Goal: Information Seeking & Learning: Learn about a topic

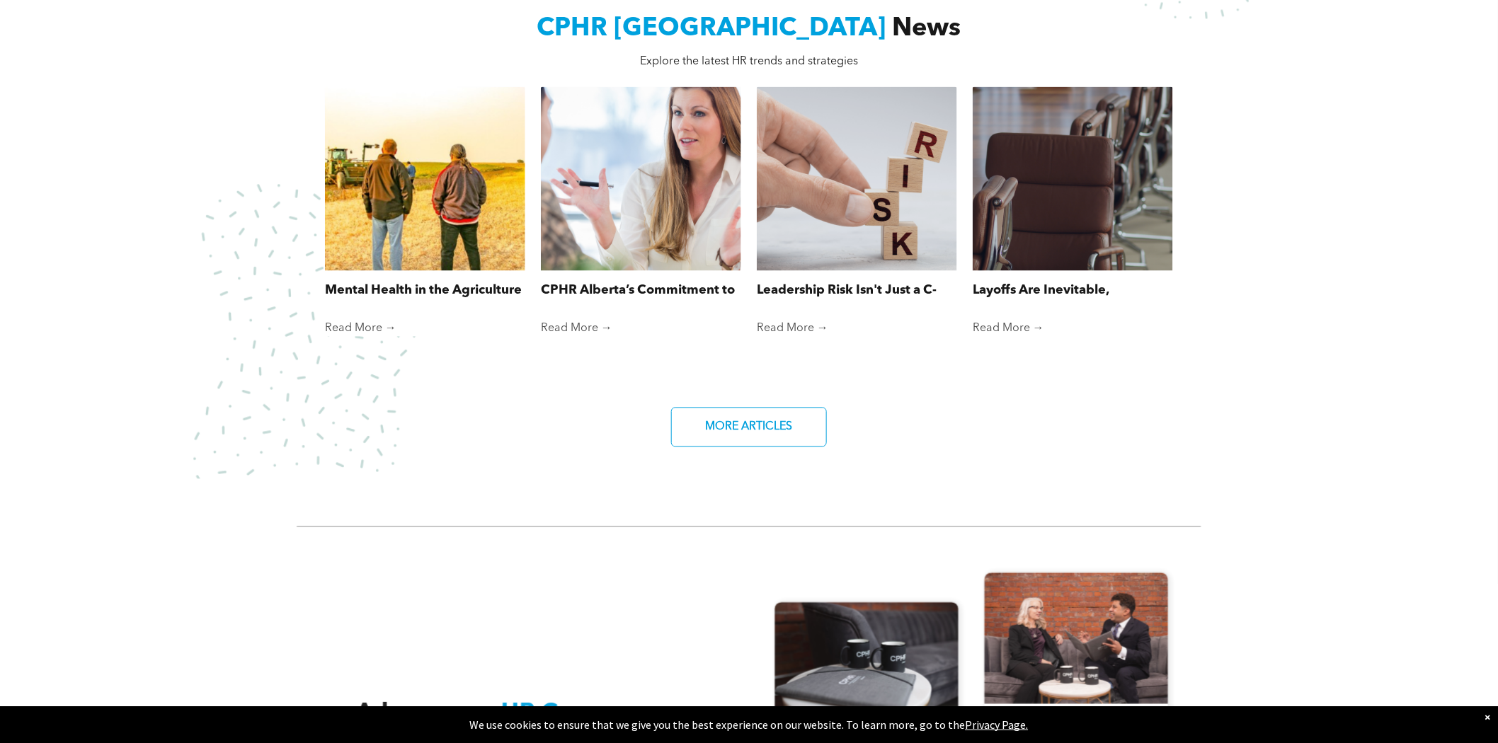
scroll to position [1580, 0]
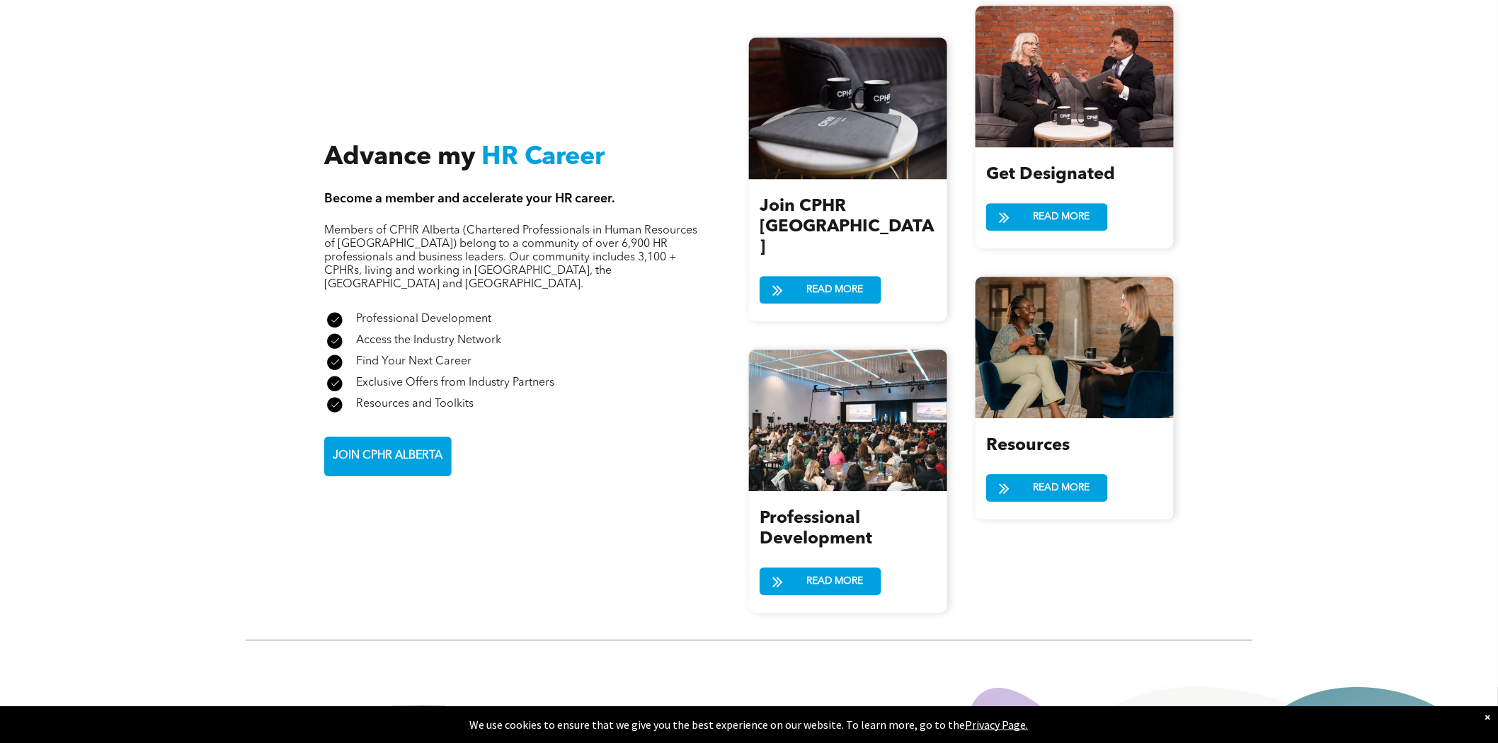
click at [1497, 444] on html "Home WHO WE ARE ASSOCIATION About CPHR Board of Directors Team Chapter FCPHR GO…" at bounding box center [749, 107] width 1498 height 3375
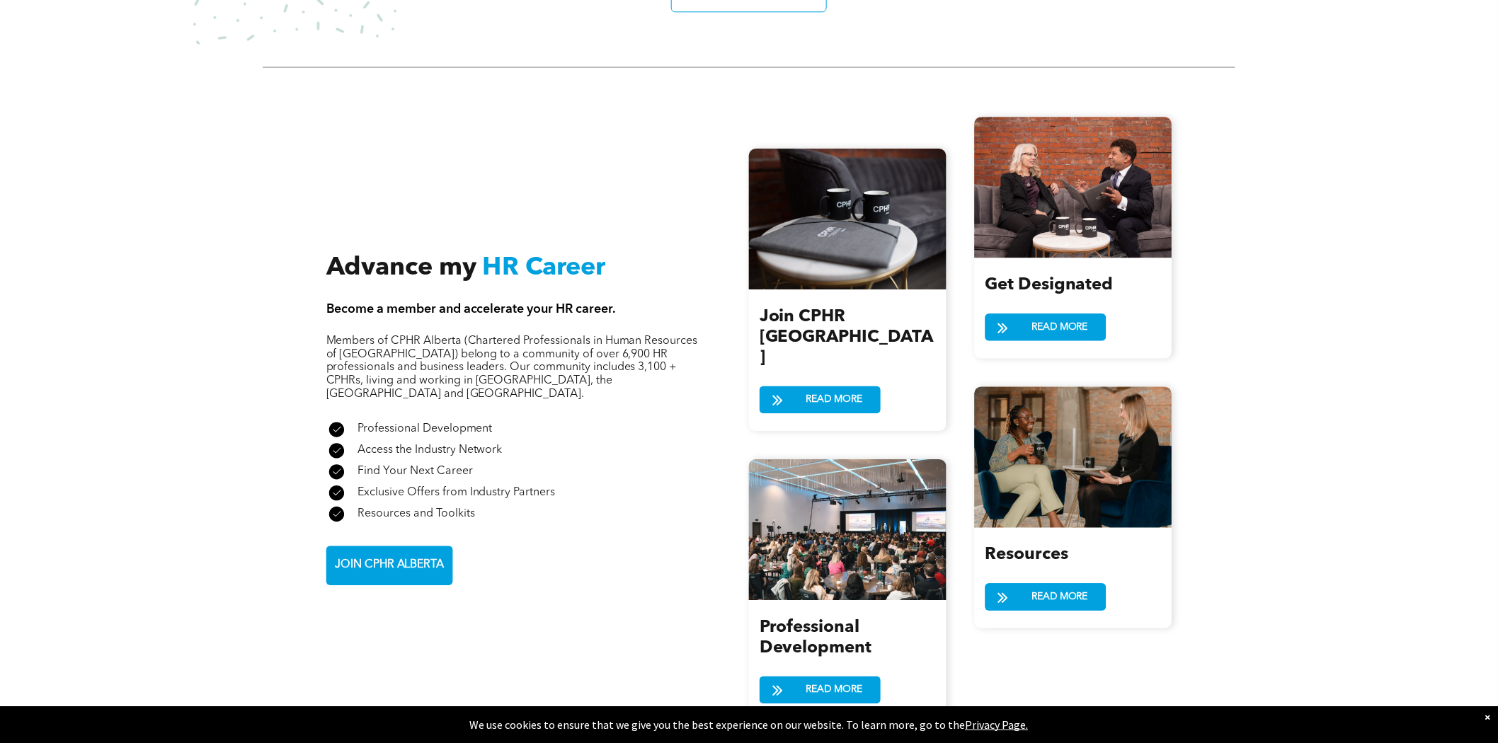
scroll to position [1525, 0]
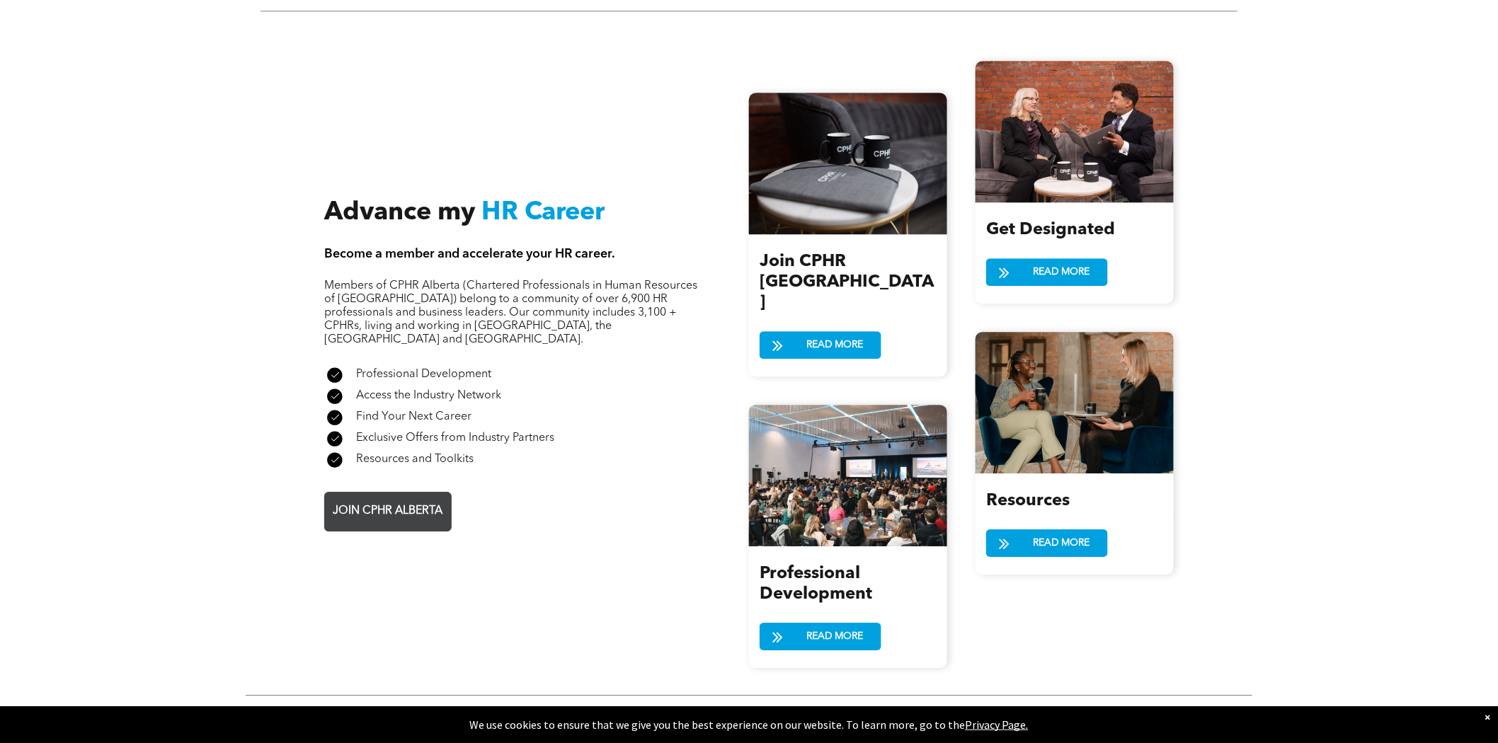
click at [408, 498] on span "JOIN CPHR ALBERTA" at bounding box center [388, 512] width 120 height 28
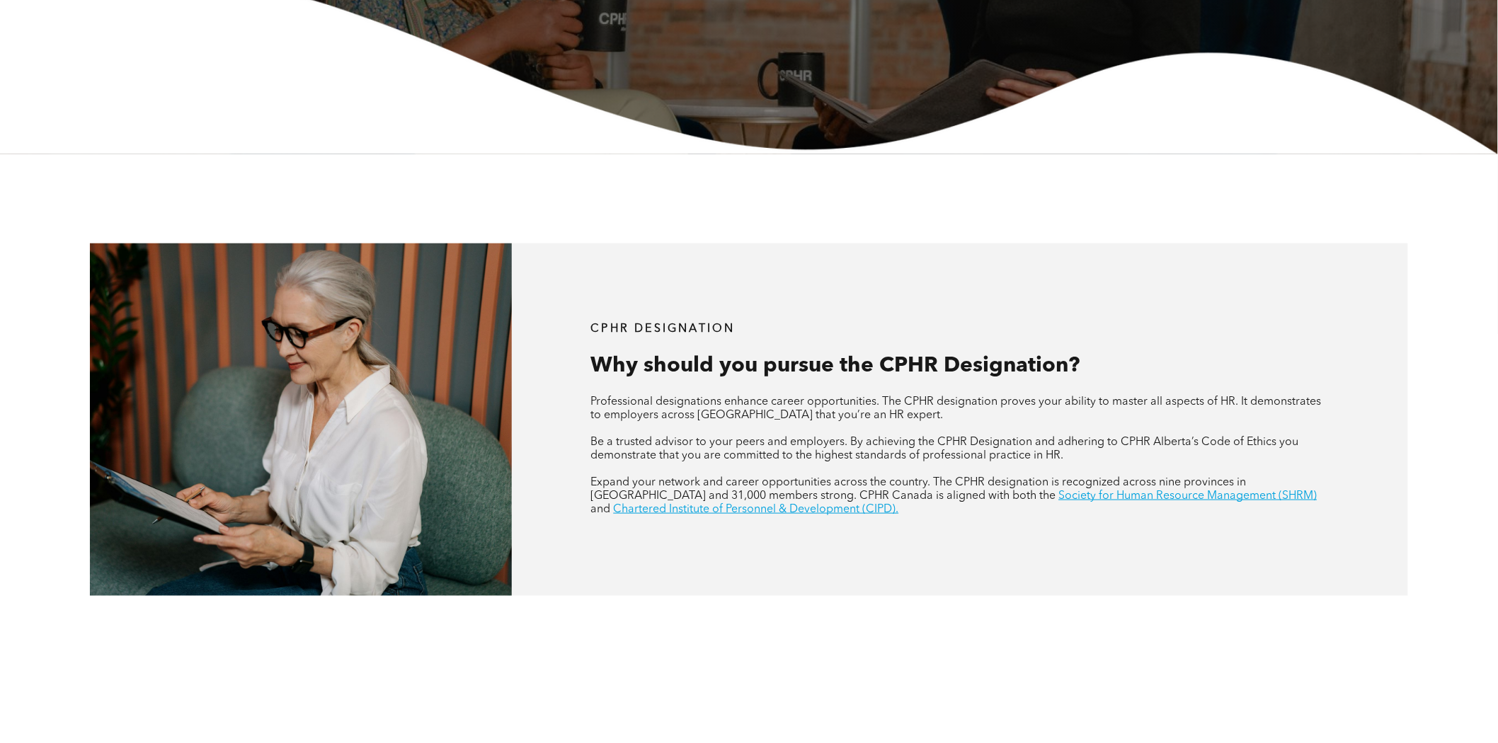
scroll to position [406, 0]
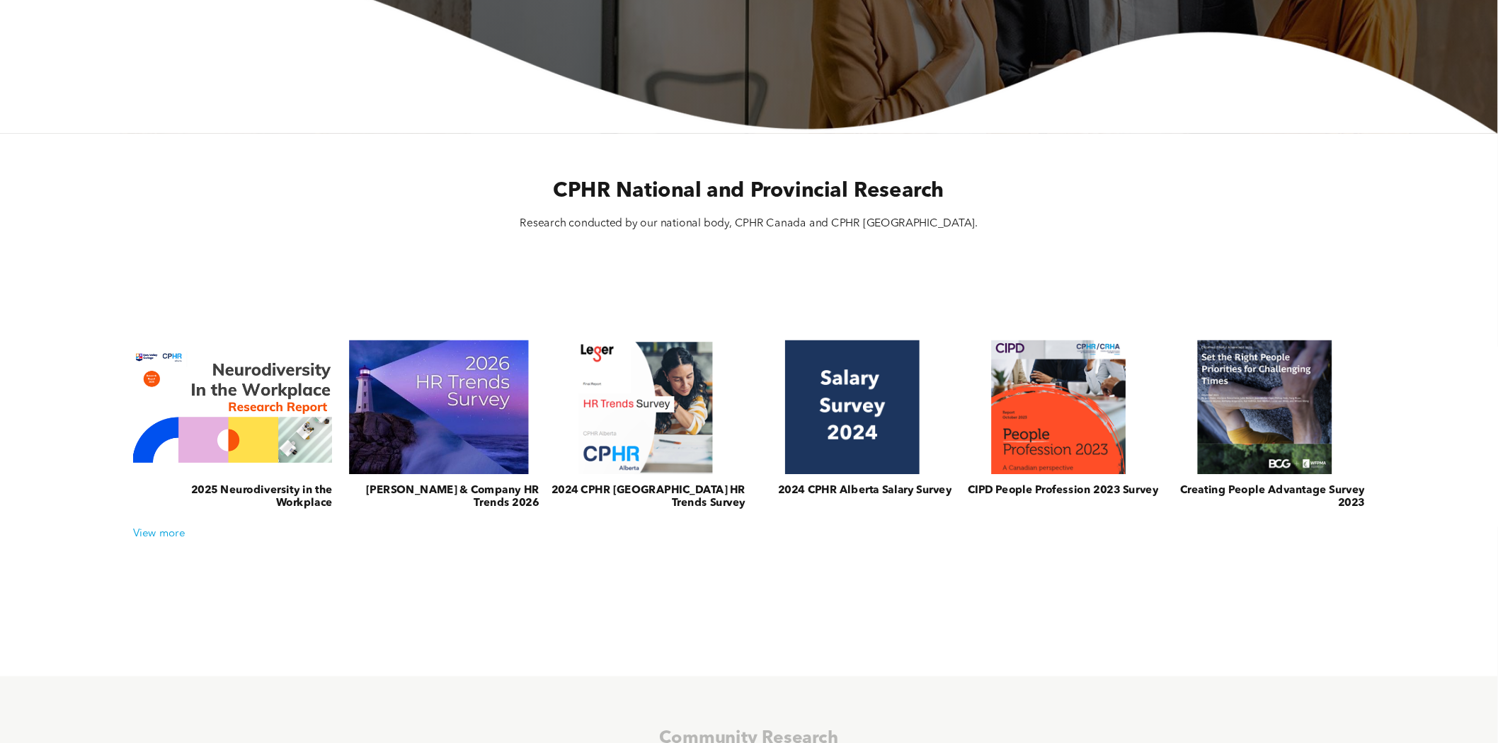
scroll to position [411, 0]
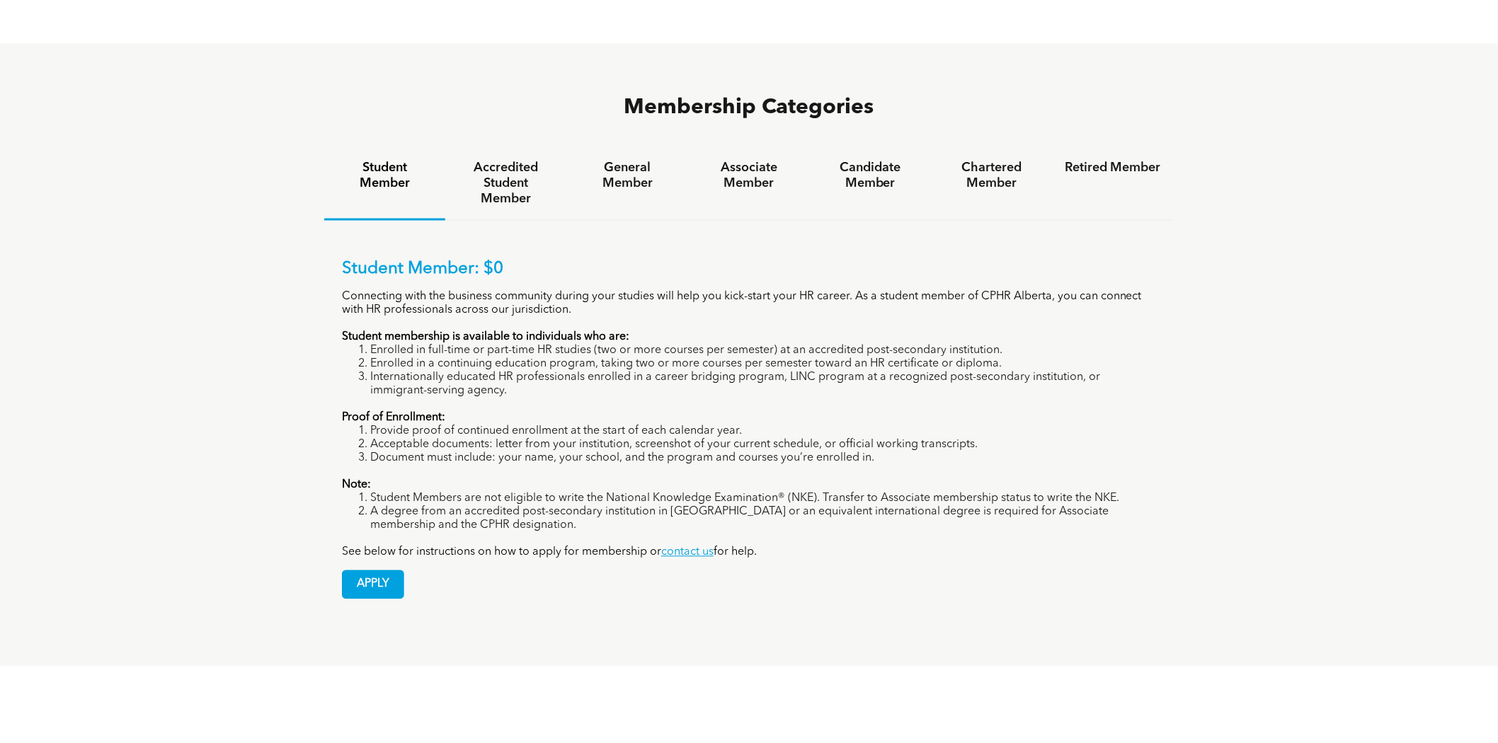
scroll to position [1017, 0]
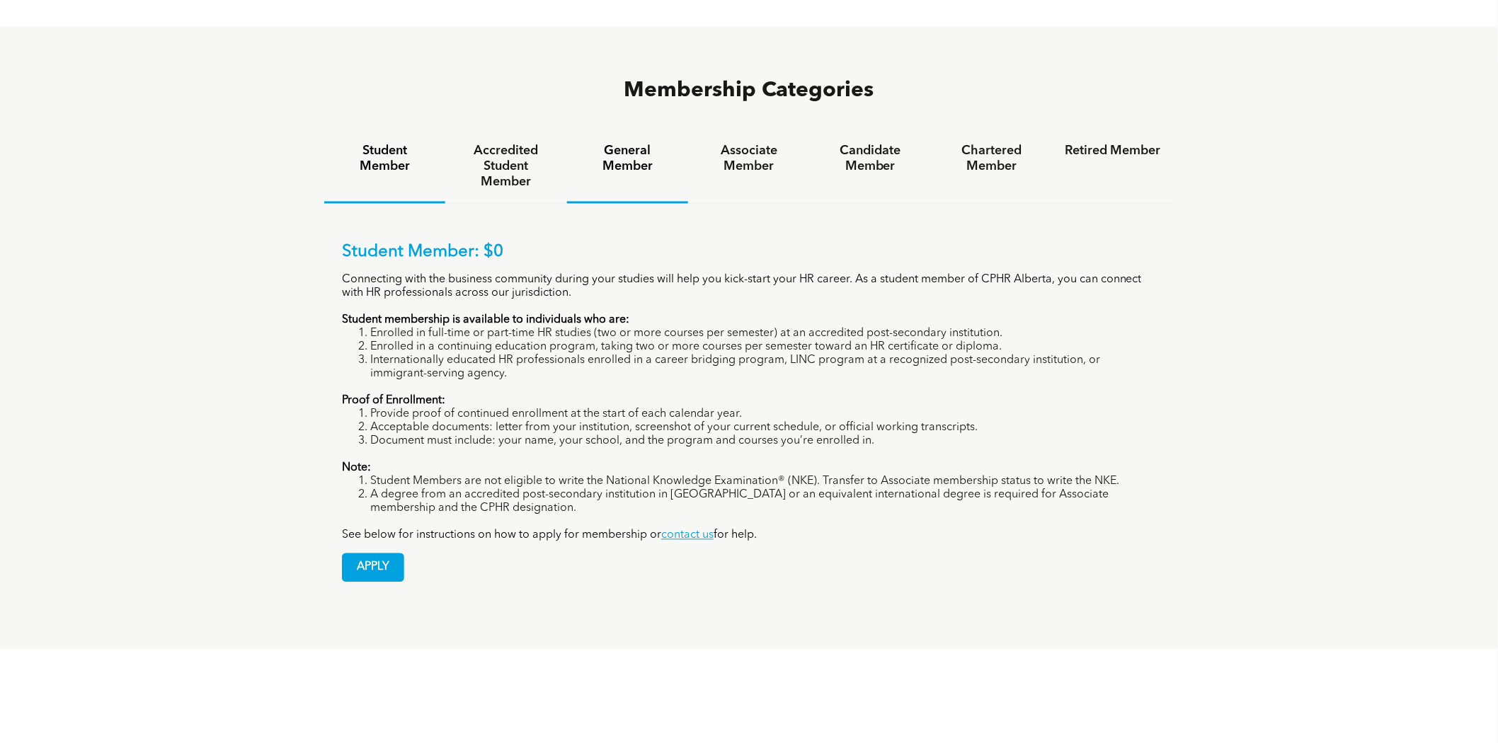
click at [620, 131] on div "General Member" at bounding box center [627, 167] width 121 height 73
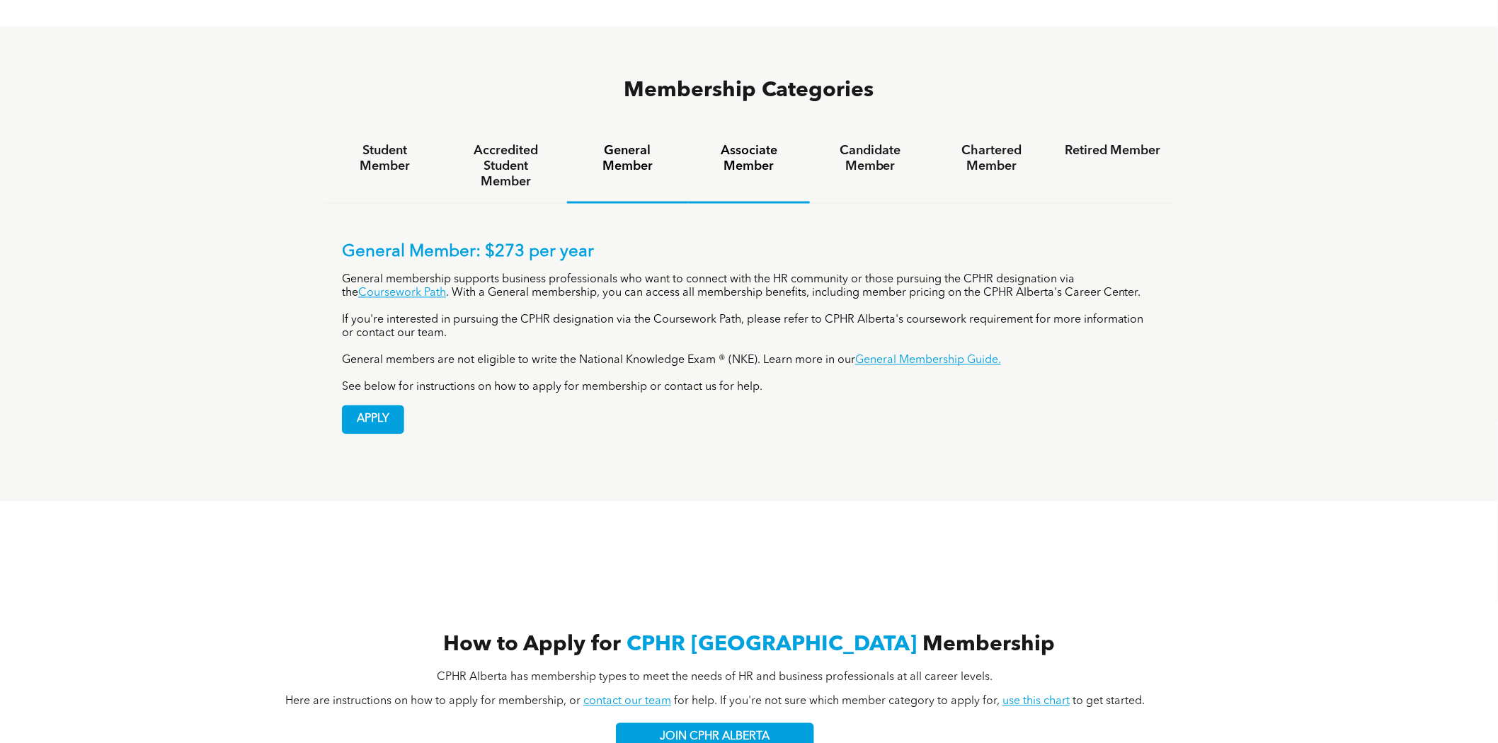
click at [767, 144] on h4 "Associate Member" at bounding box center [749, 159] width 96 height 31
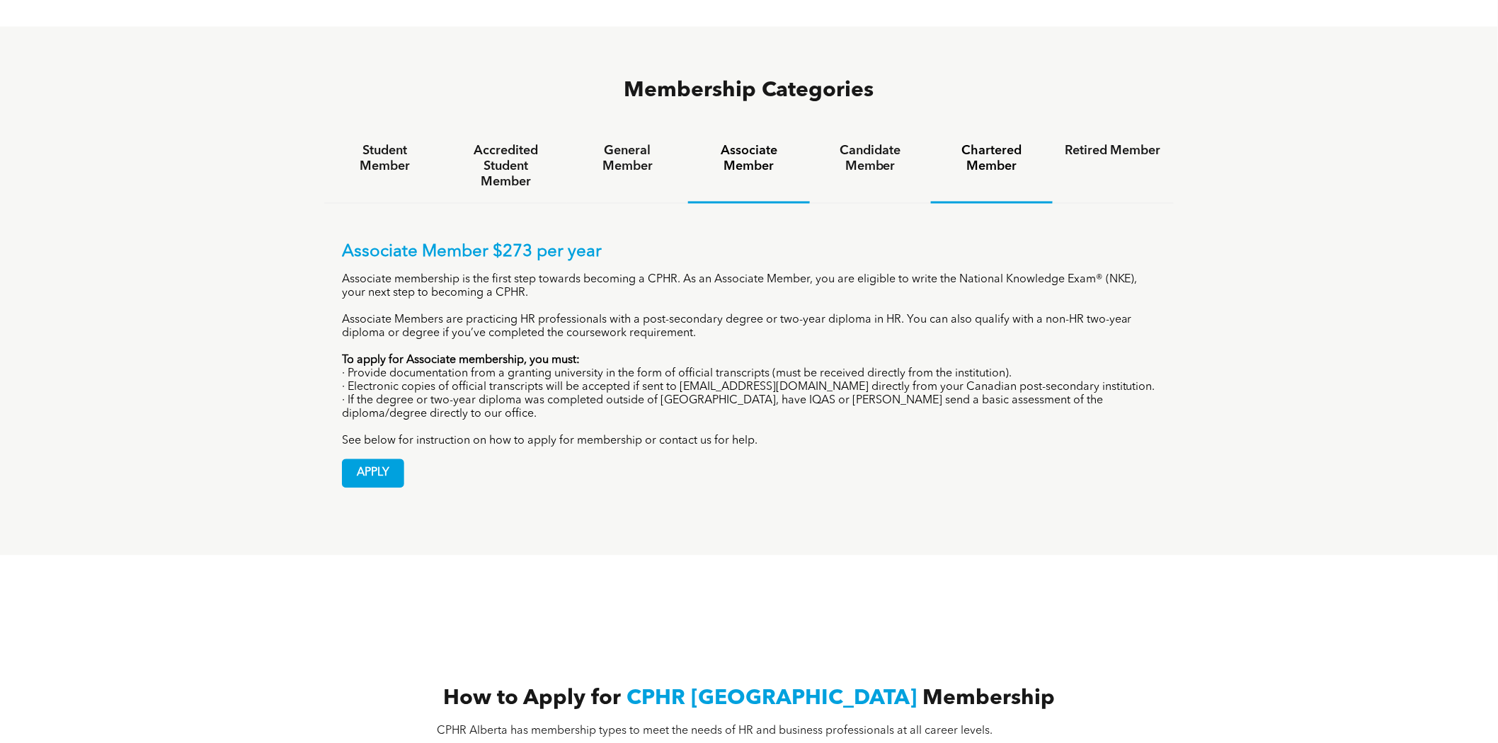
click at [1012, 144] on h4 "Chartered Member" at bounding box center [992, 159] width 96 height 31
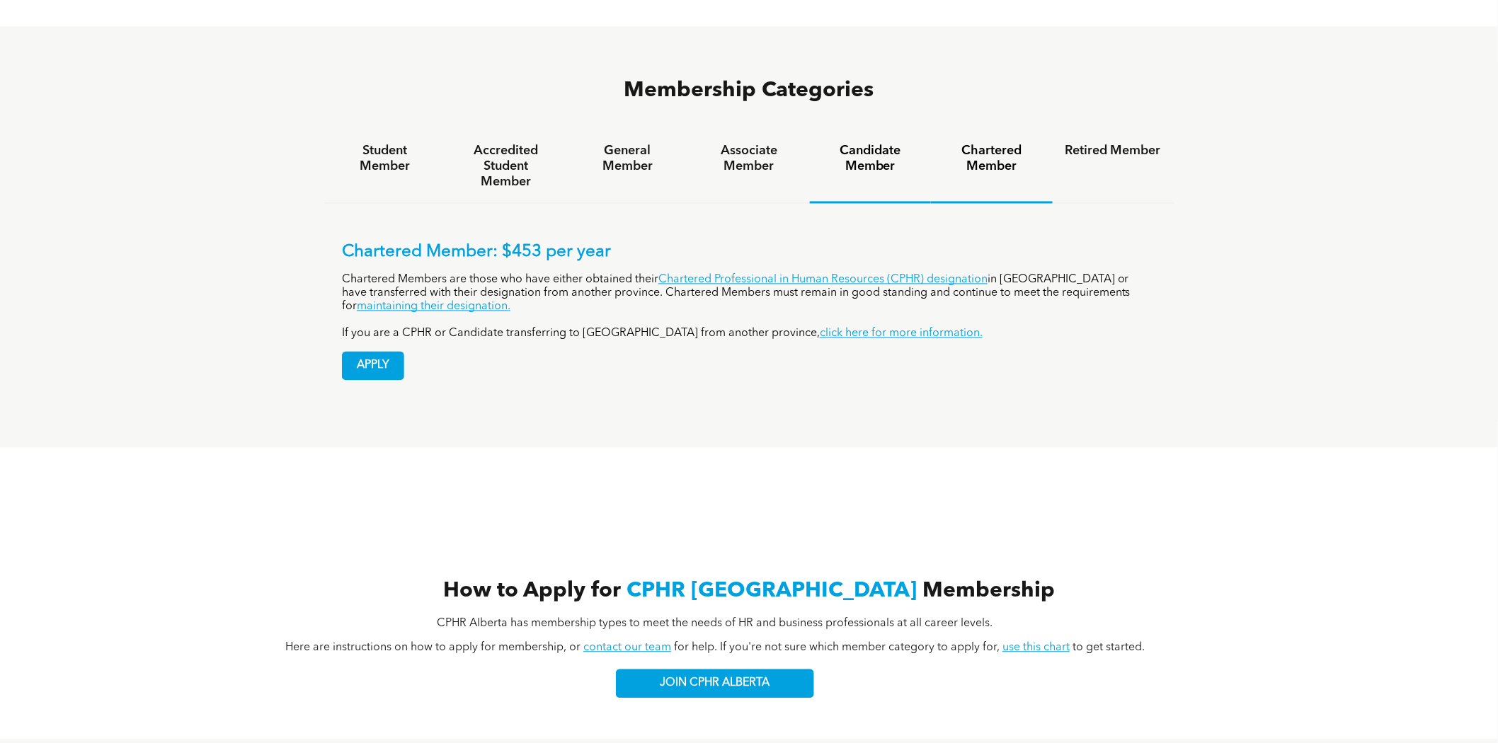
click at [872, 144] on h4 "Candidate Member" at bounding box center [871, 159] width 96 height 31
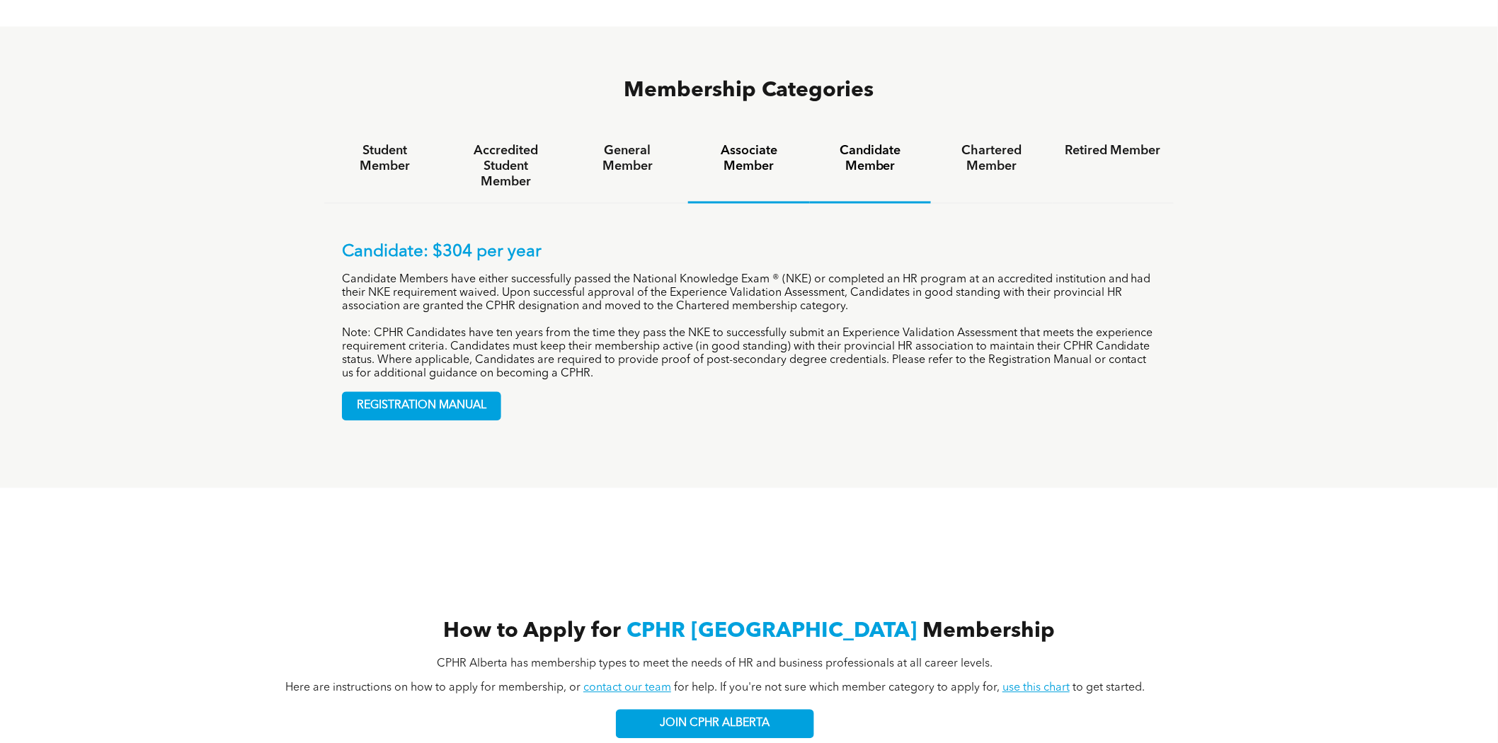
click at [767, 144] on h4 "Associate Member" at bounding box center [749, 159] width 96 height 31
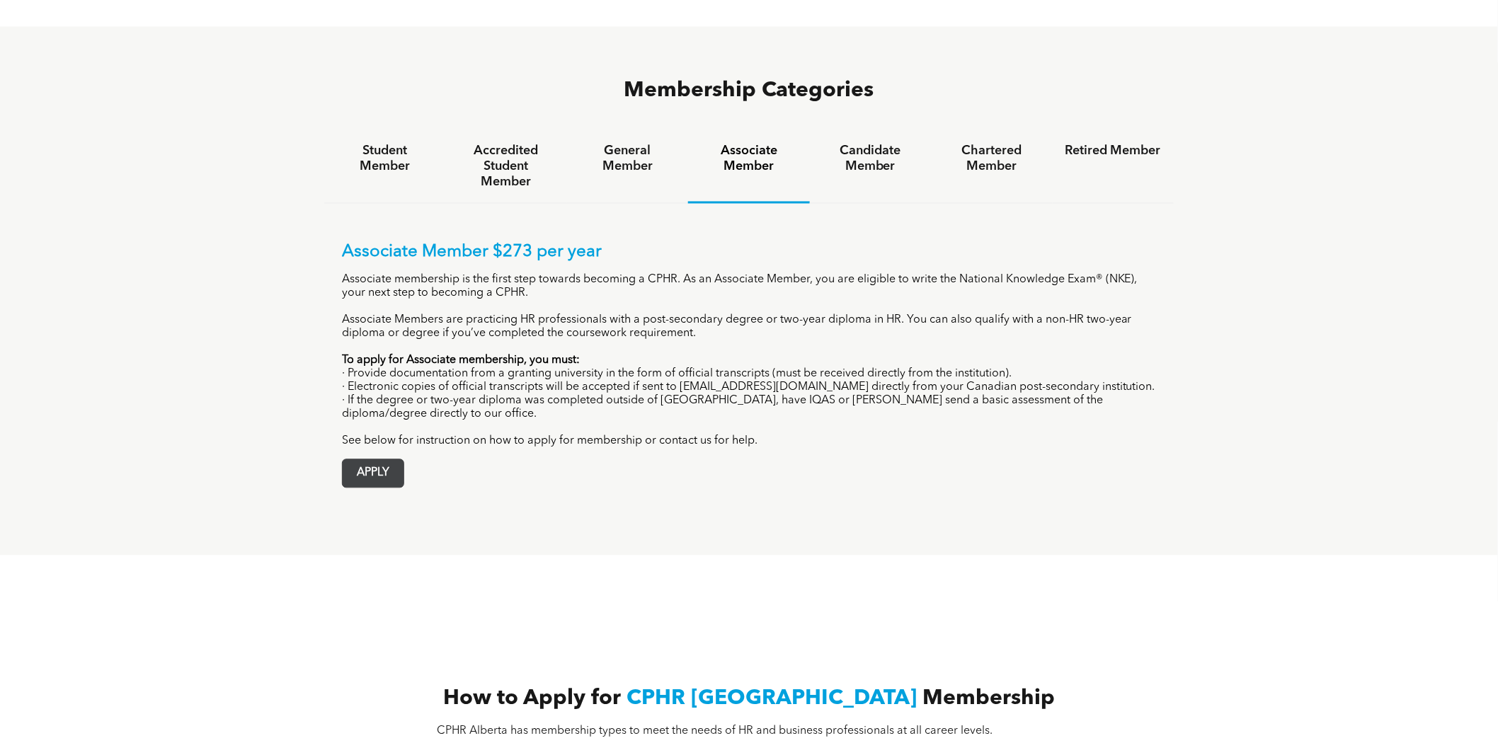
click at [360, 460] on span "APPLY" at bounding box center [373, 474] width 61 height 28
click at [365, 460] on span "APPLY" at bounding box center [373, 474] width 61 height 28
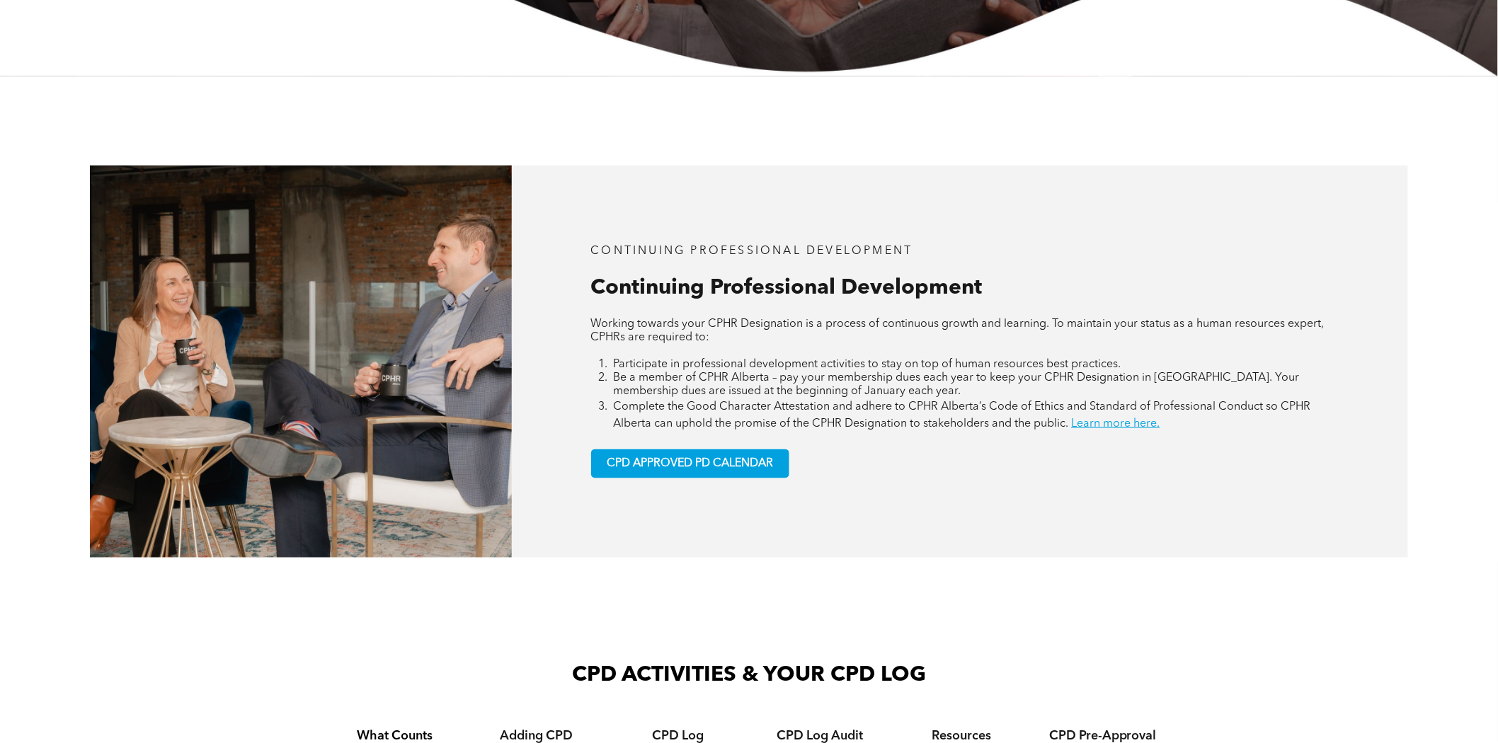
scroll to position [506, 0]
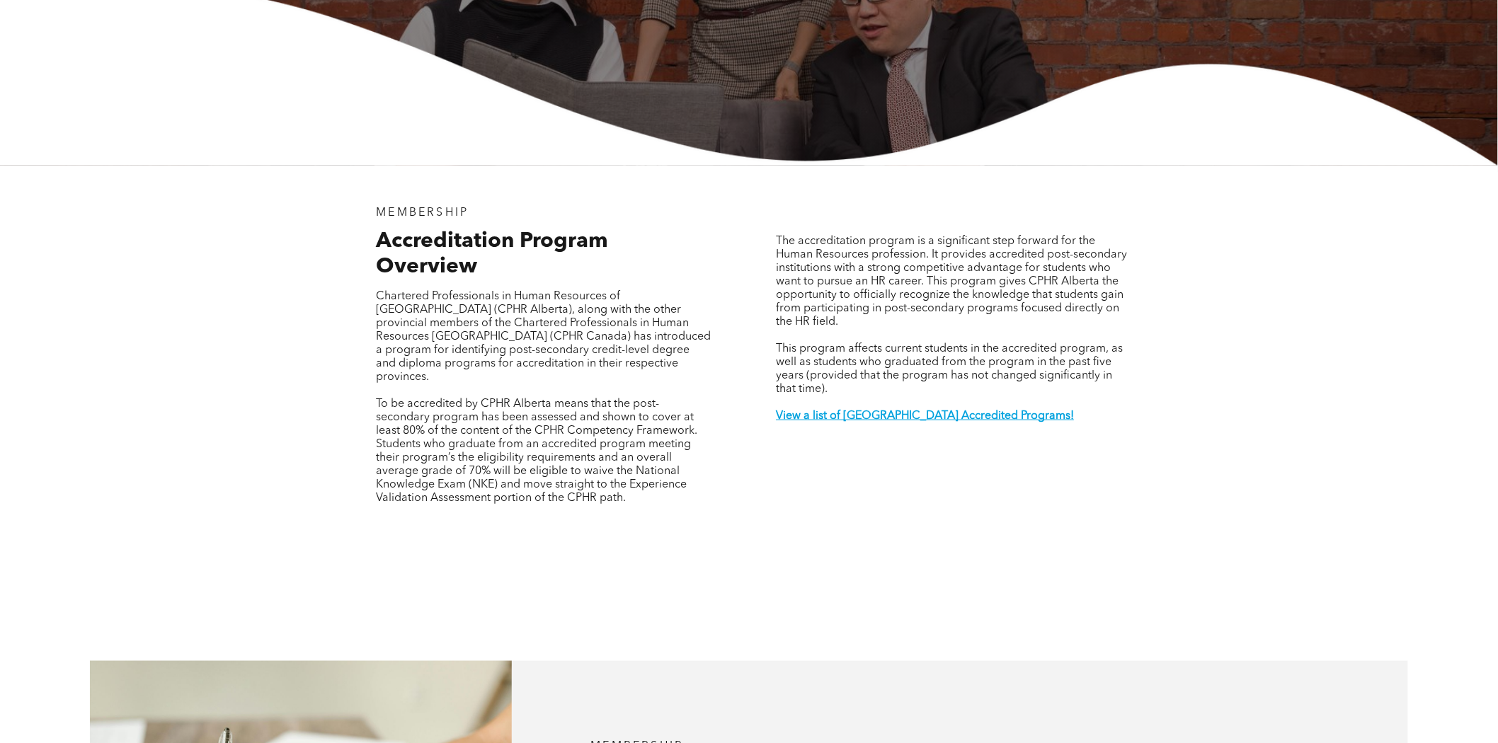
scroll to position [549, 0]
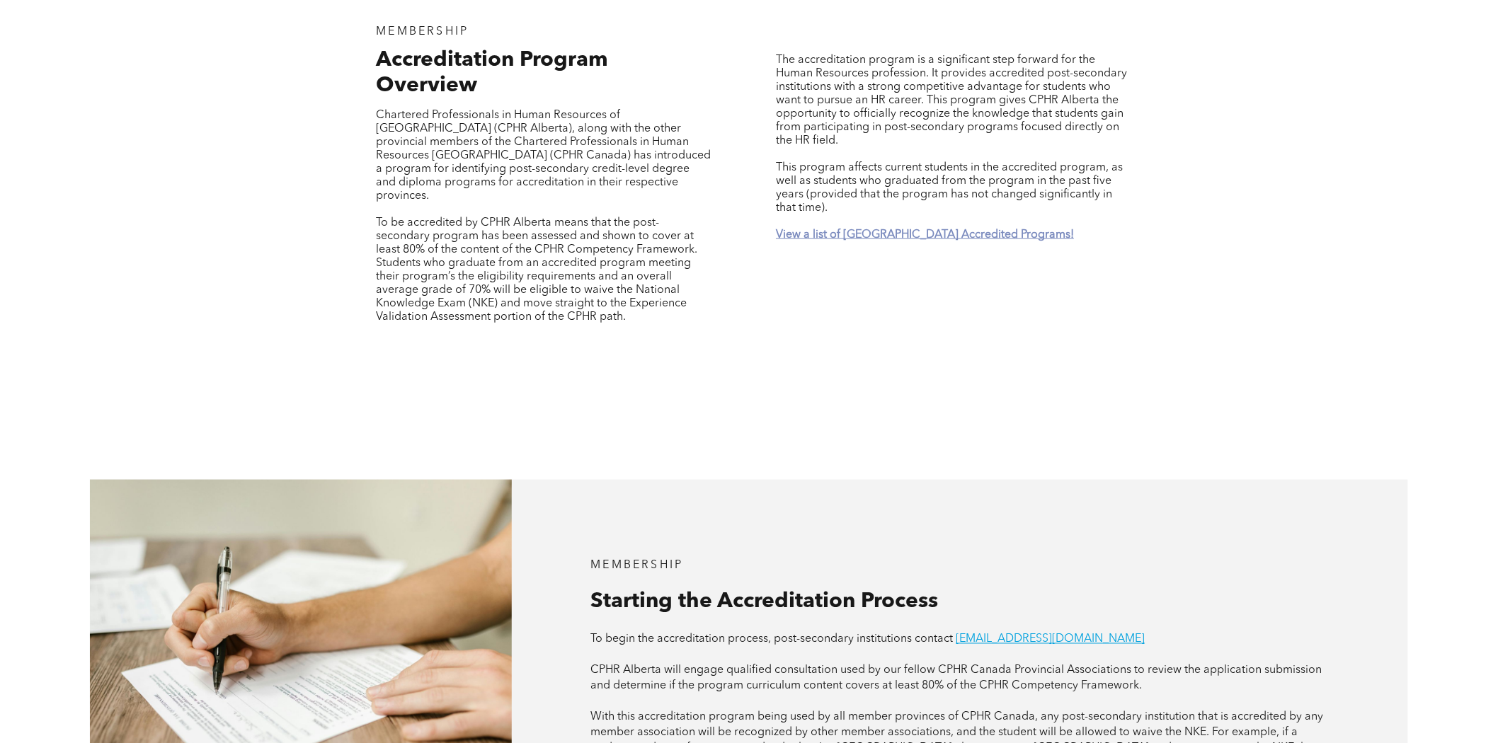
click at [887, 229] on strong "View a list of Alberta Accredited Programs!" at bounding box center [925, 234] width 298 height 11
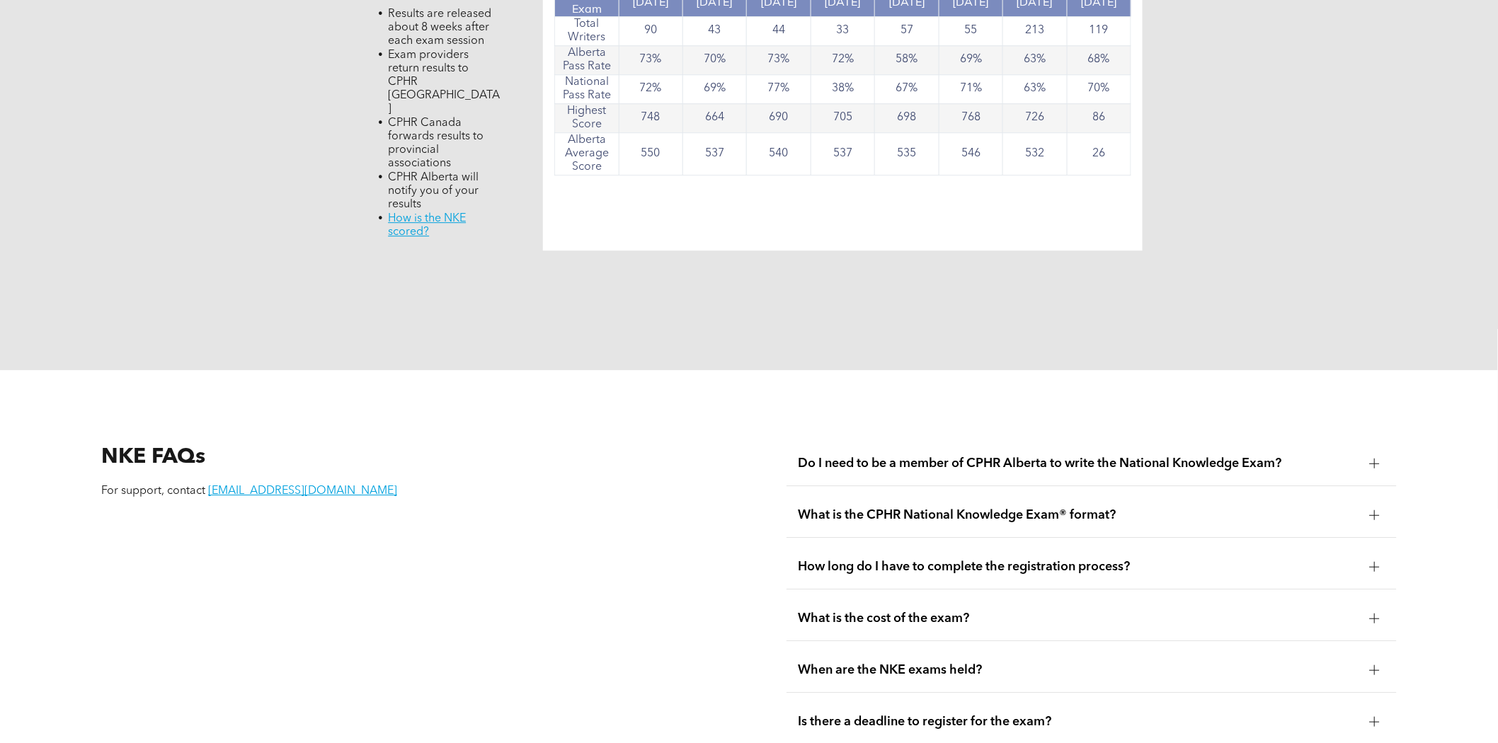
scroll to position [1653, 0]
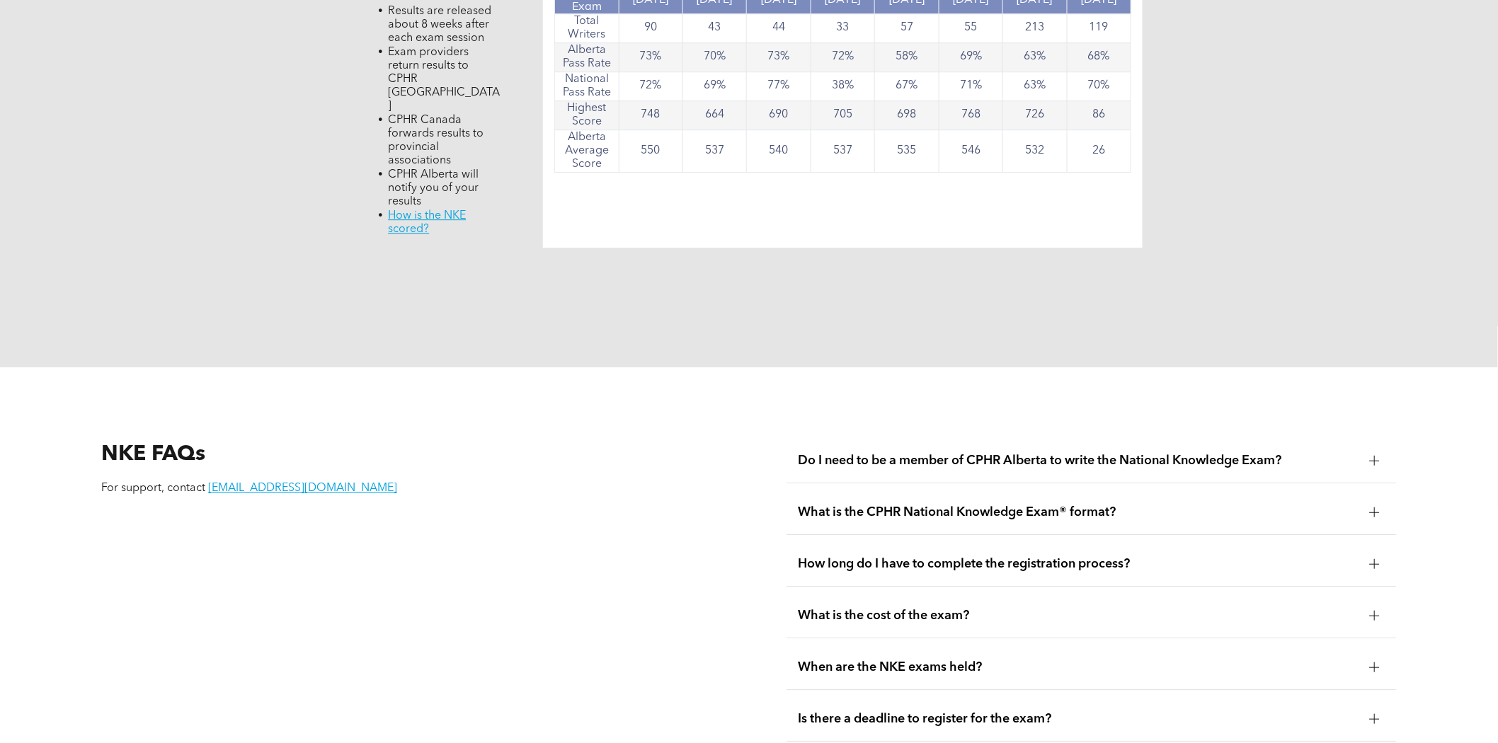
click at [1151, 453] on span "Do I need to be a member of CPHR Alberta to write the National Knowledge Exam?" at bounding box center [1078, 461] width 561 height 16
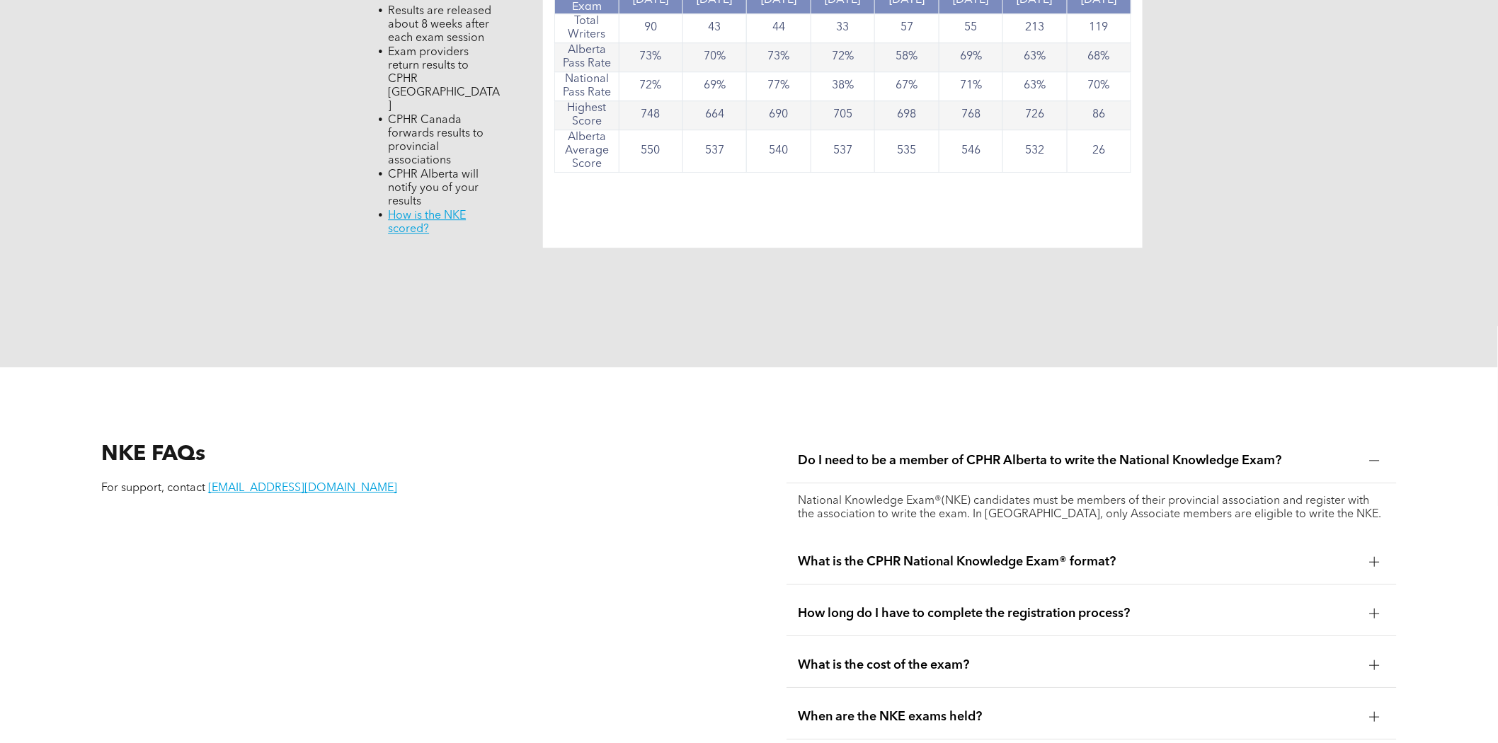
click at [1151, 453] on span "Do I need to be a member of CPHR Alberta to write the National Knowledge Exam?" at bounding box center [1078, 461] width 561 height 16
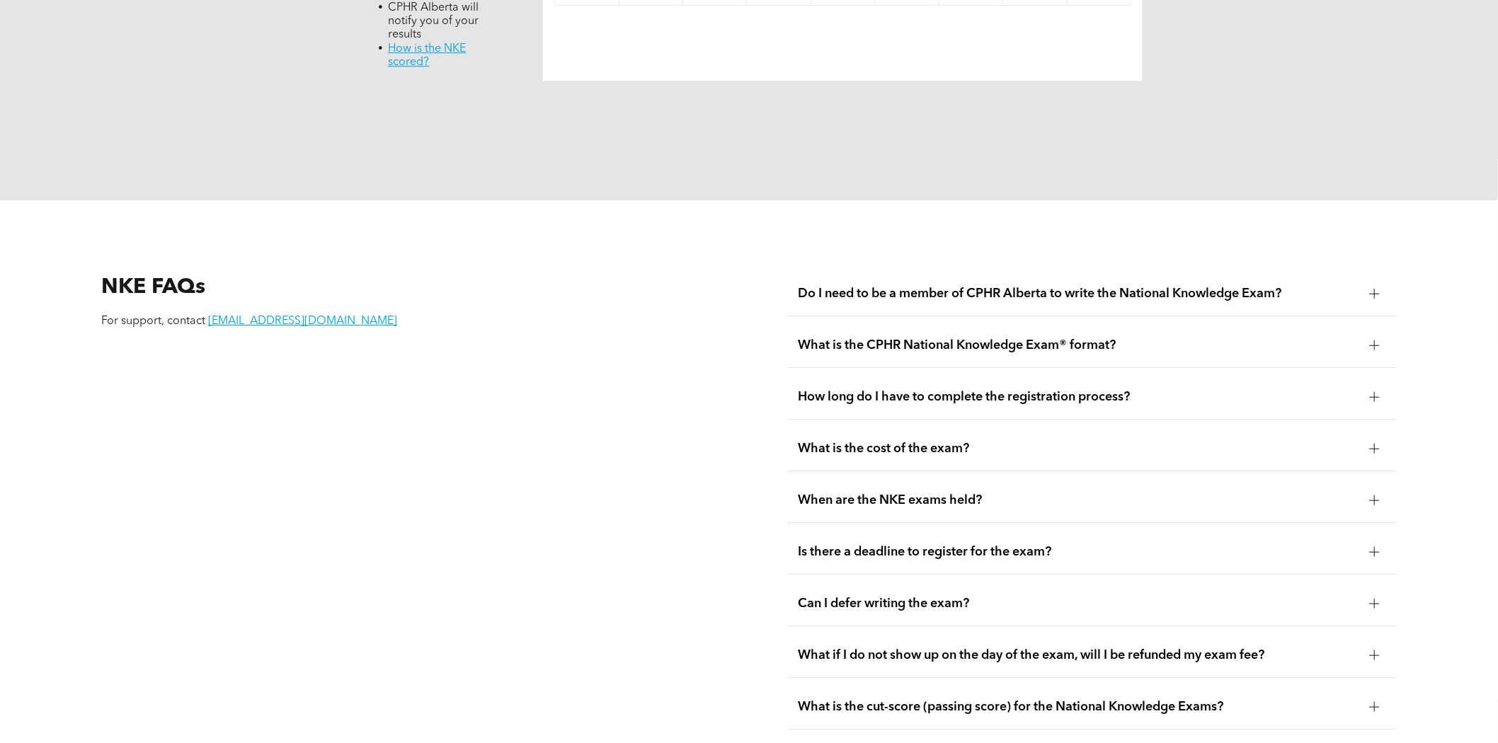
scroll to position [1880, 0]
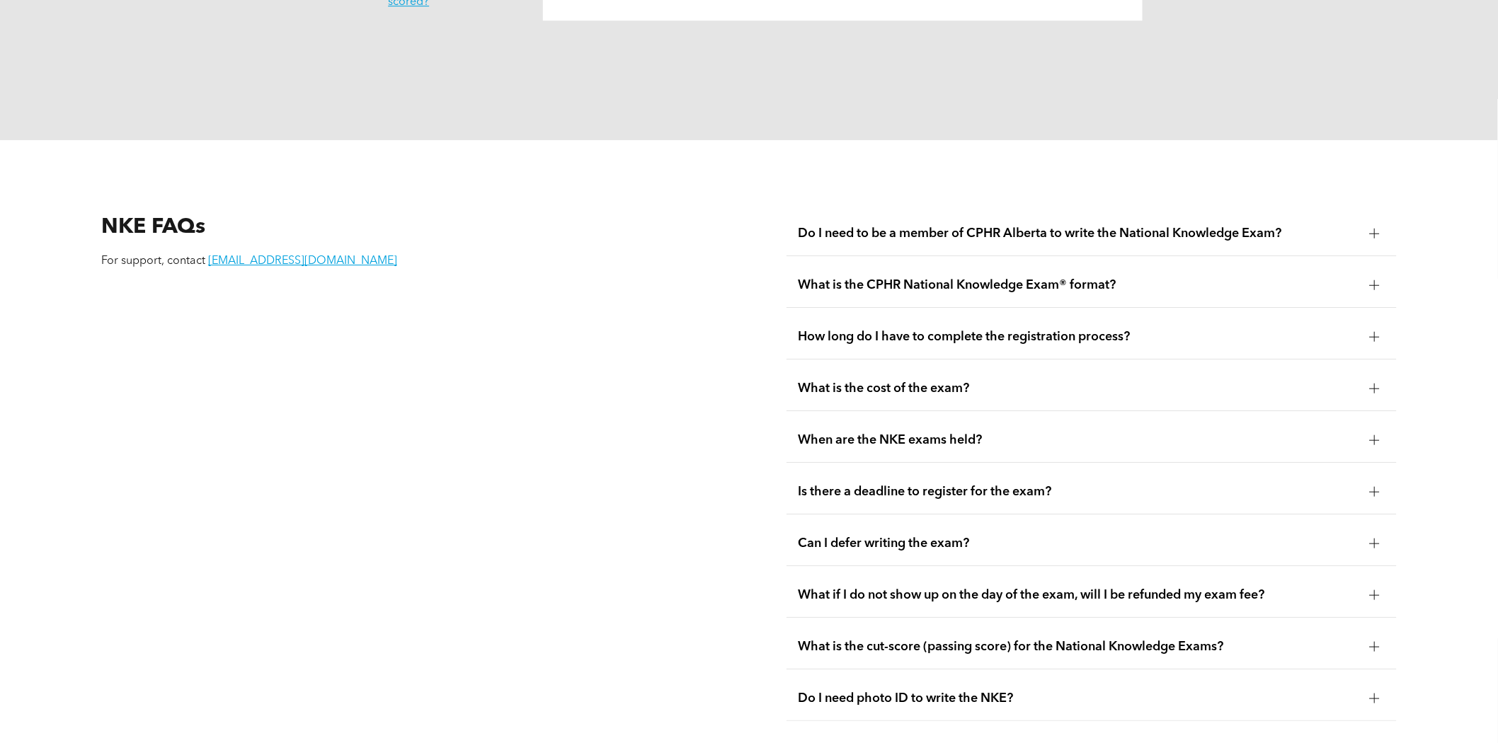
click at [1077, 419] on div "When are the NKE exams held?" at bounding box center [1092, 440] width 610 height 45
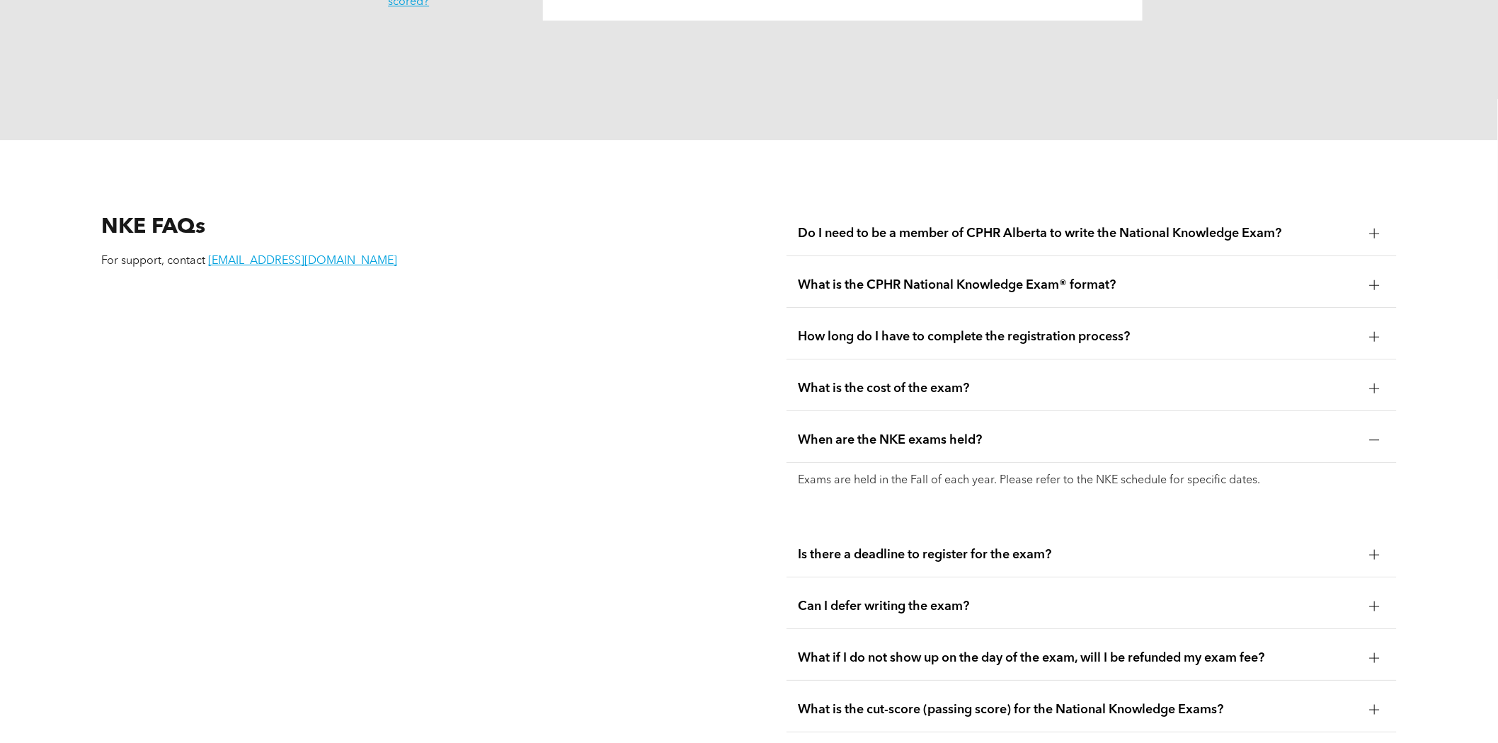
click at [1080, 418] on div "When are the NKE exams held?" at bounding box center [1092, 440] width 610 height 45
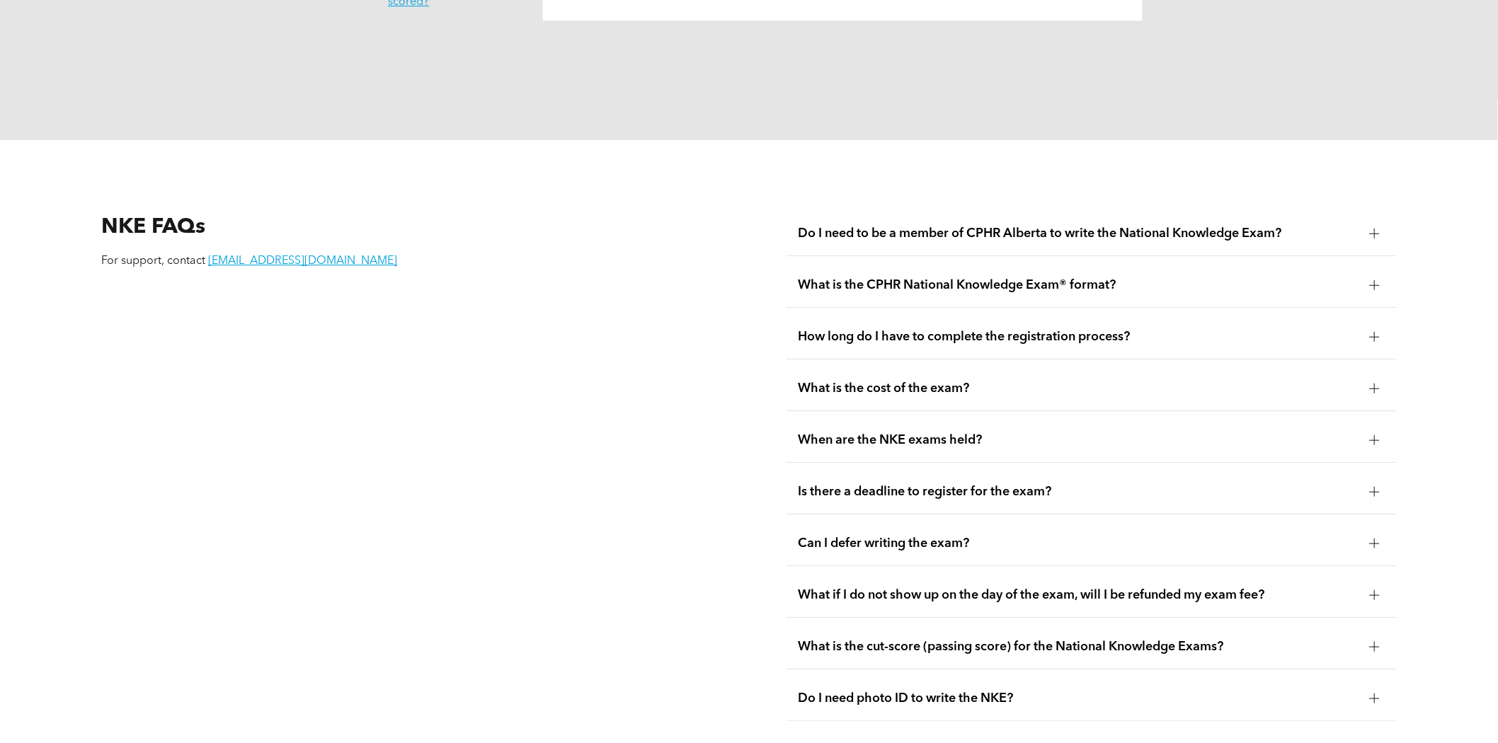
click at [1080, 470] on div "Is there a deadline to register for the exam?" at bounding box center [1092, 492] width 610 height 45
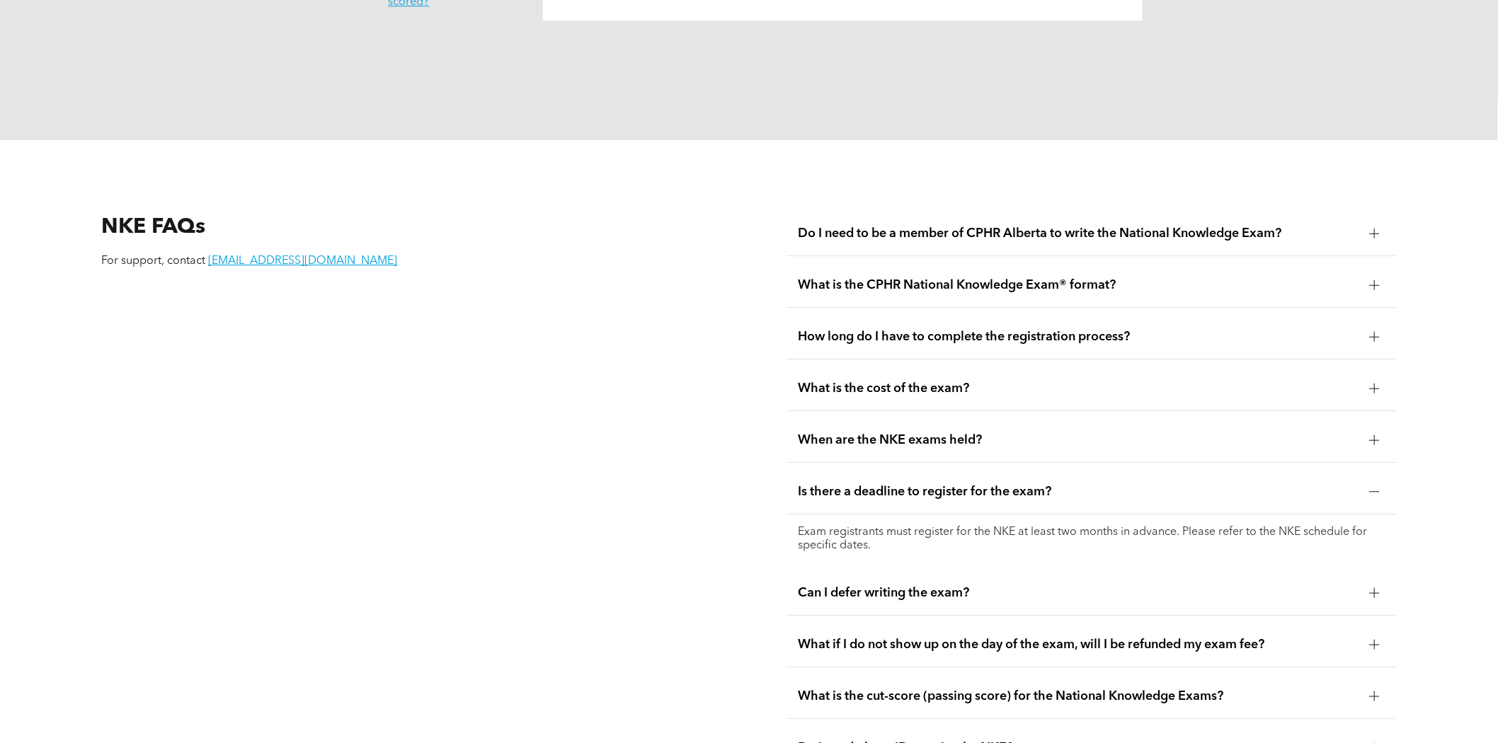
click at [1080, 470] on div "Is there a deadline to register for the exam?" at bounding box center [1092, 492] width 610 height 45
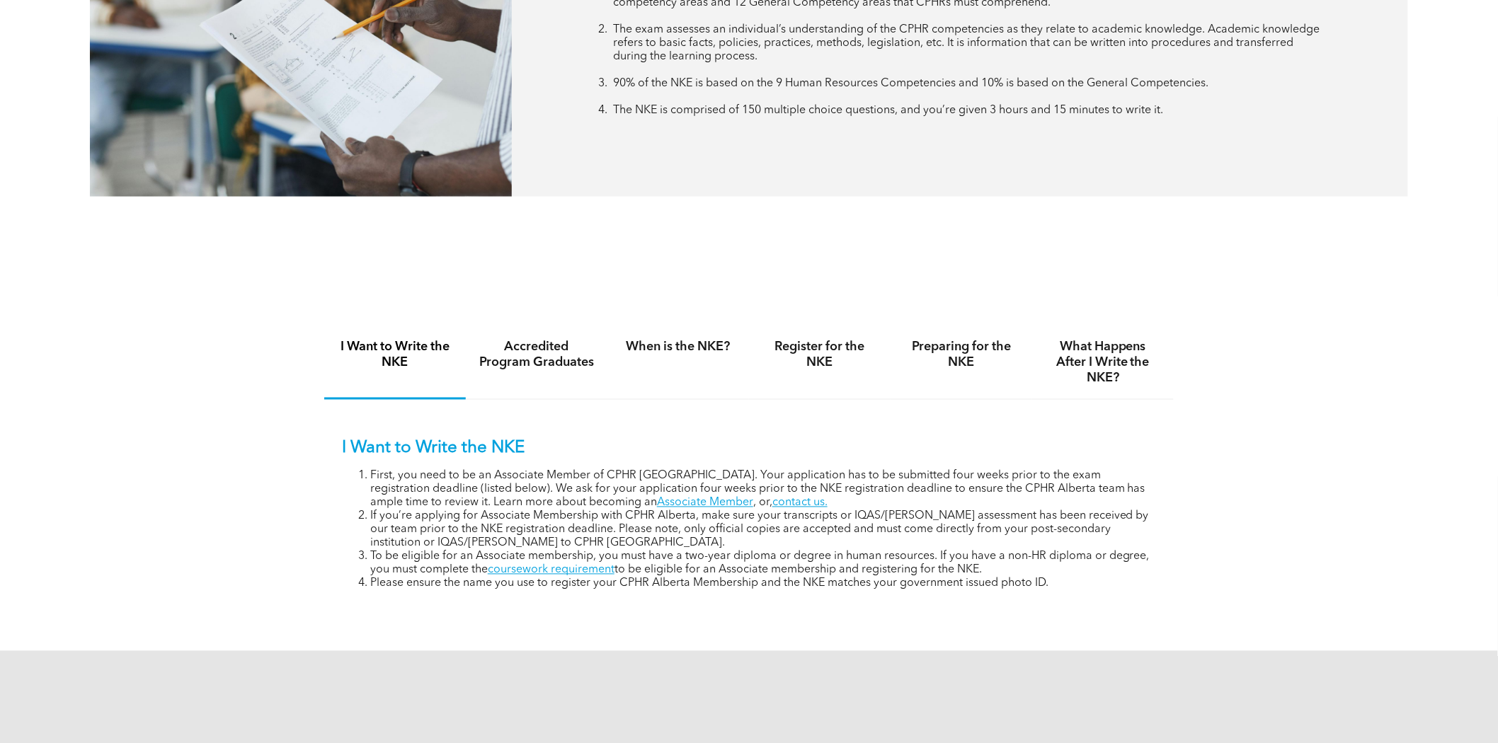
scroll to position [729, 0]
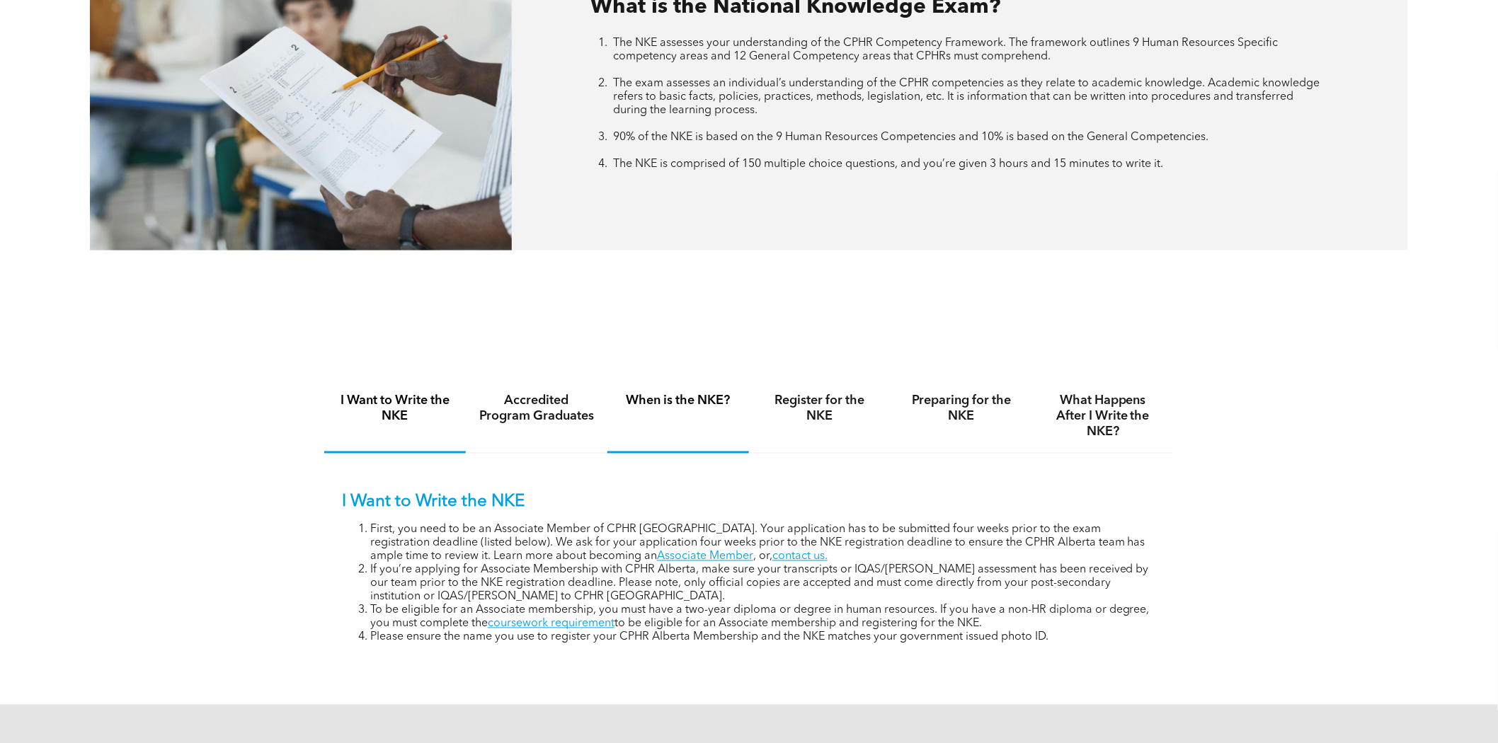
click at [697, 404] on h4 "When is the NKE?" at bounding box center [678, 402] width 116 height 16
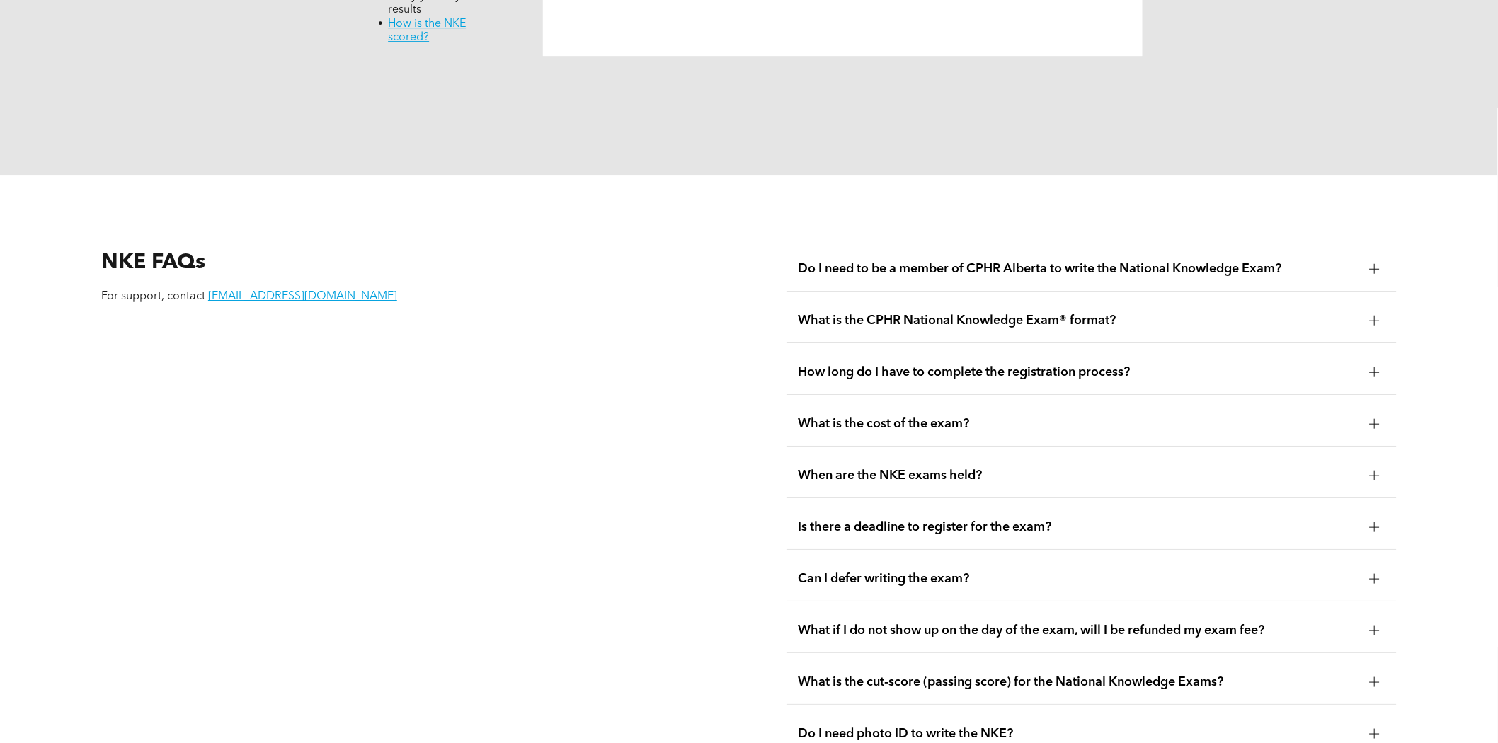
scroll to position [1881, 0]
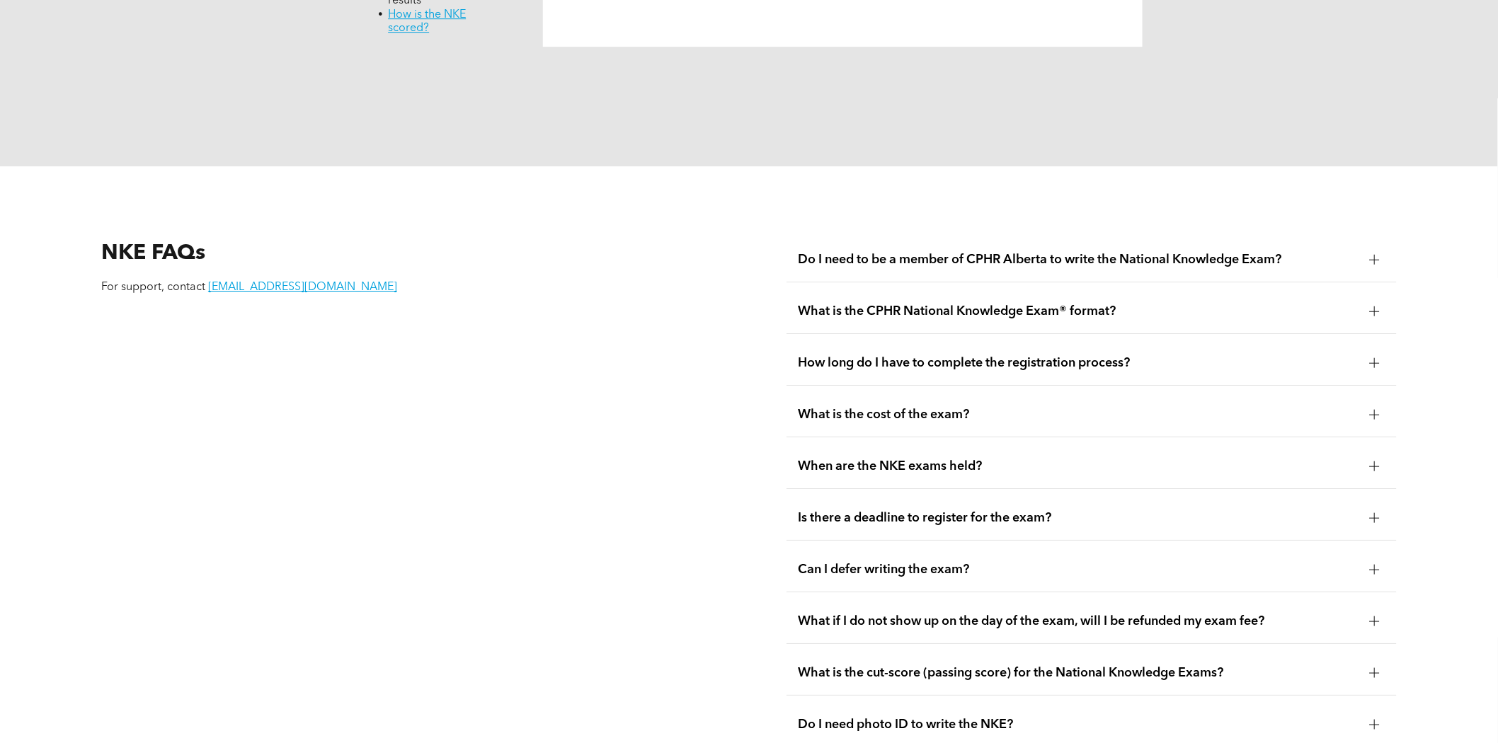
click at [1028, 496] on div "Is there a deadline to register for the exam?" at bounding box center [1092, 518] width 610 height 45
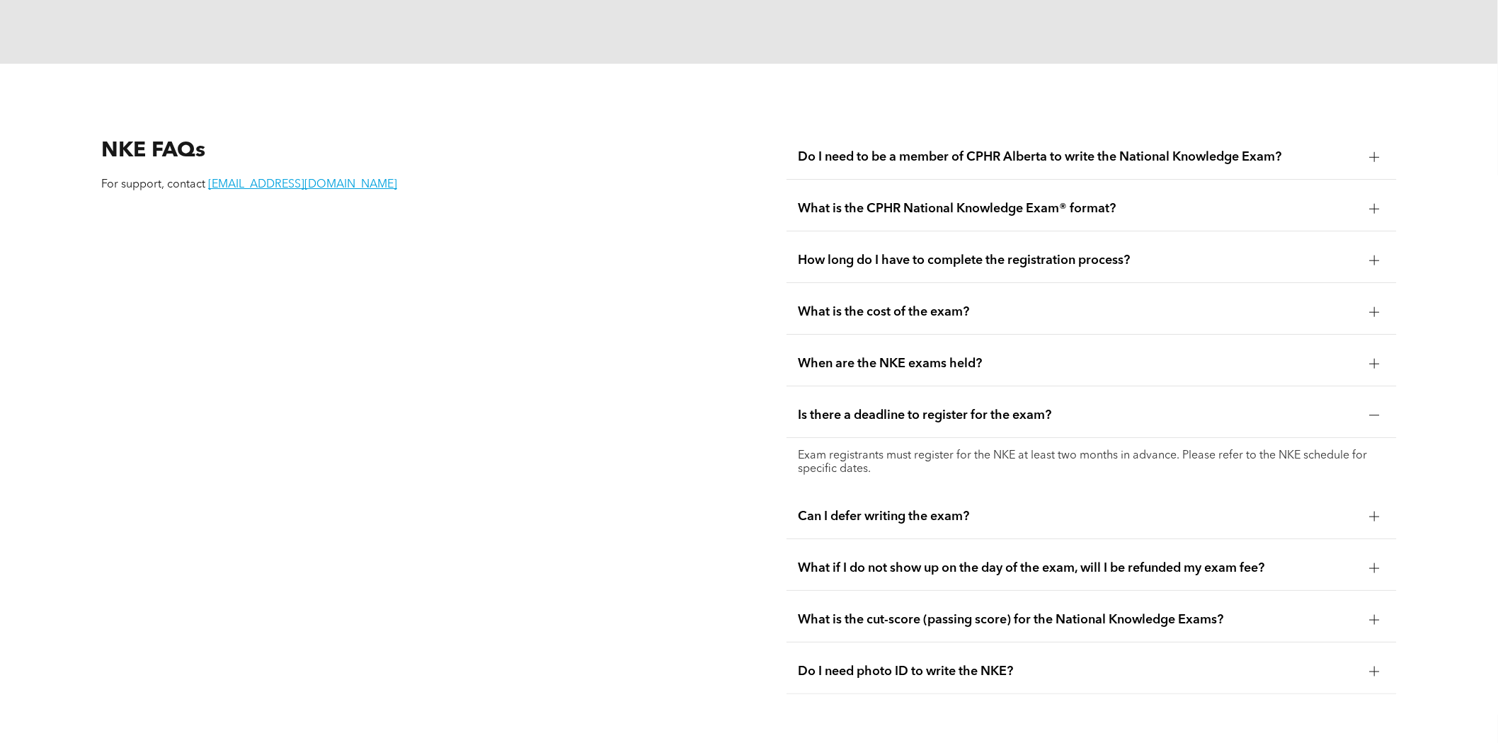
scroll to position [2000, 0]
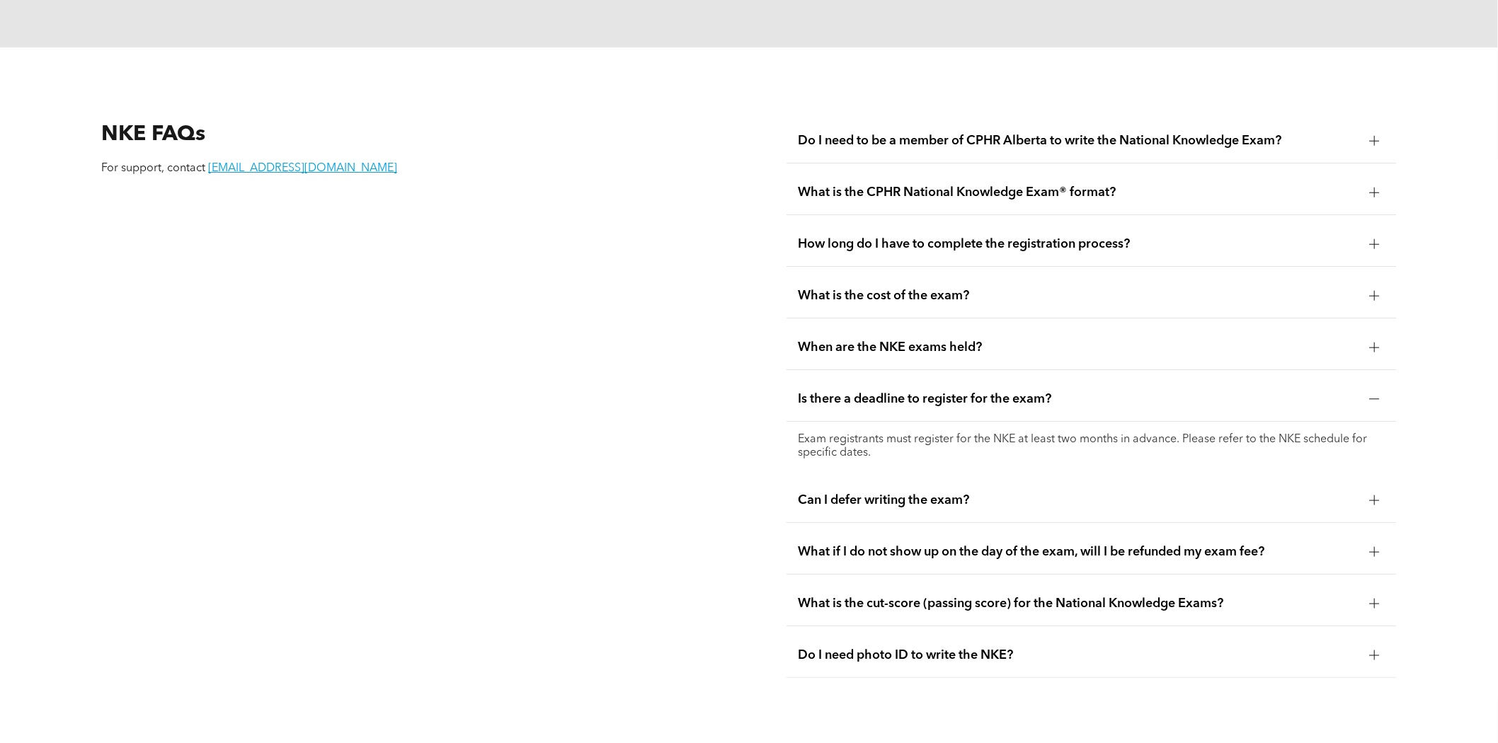
click at [975, 185] on span "What is the CPHR National Knowledge Exam® format?" at bounding box center [1078, 193] width 561 height 16
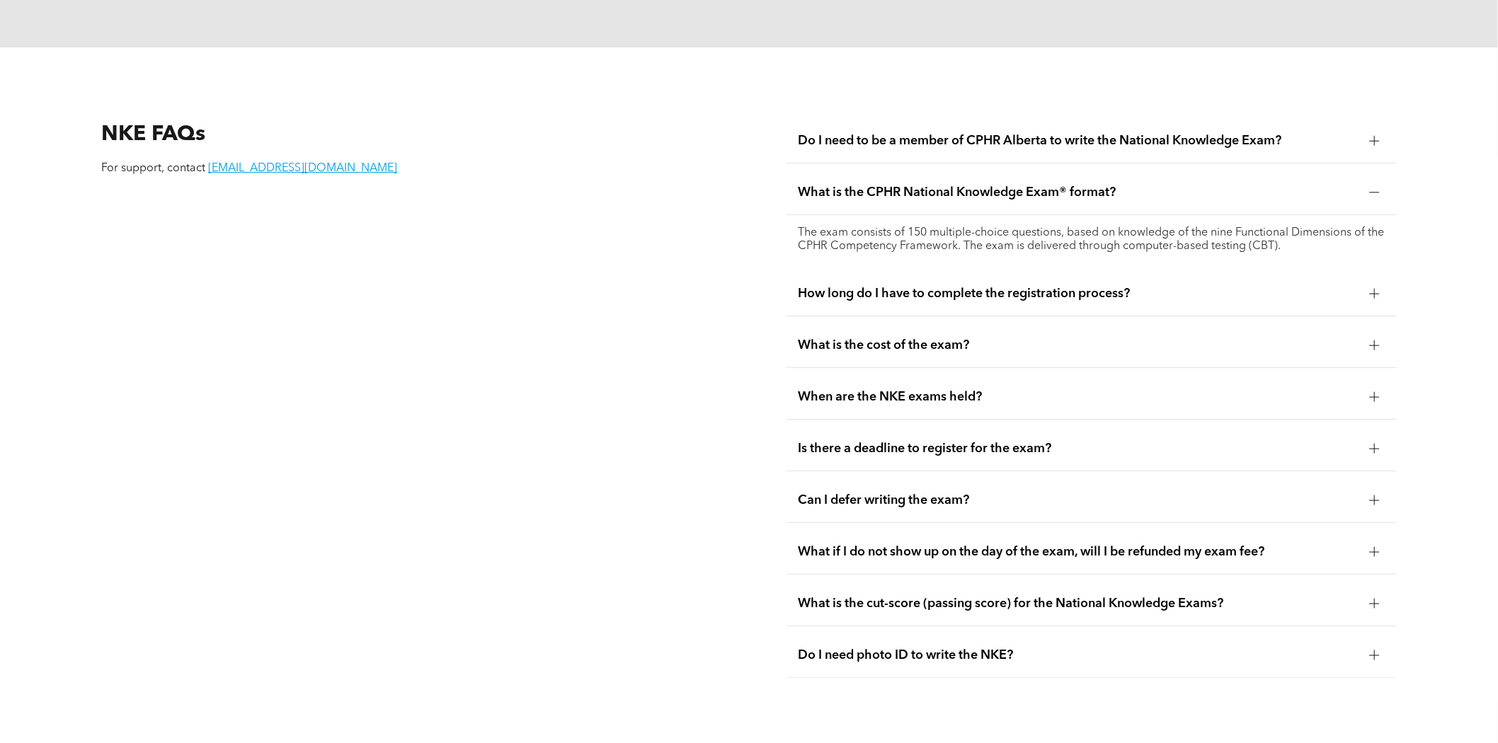
click at [975, 185] on span "What is the CPHR National Knowledge Exam® format?" at bounding box center [1078, 193] width 561 height 16
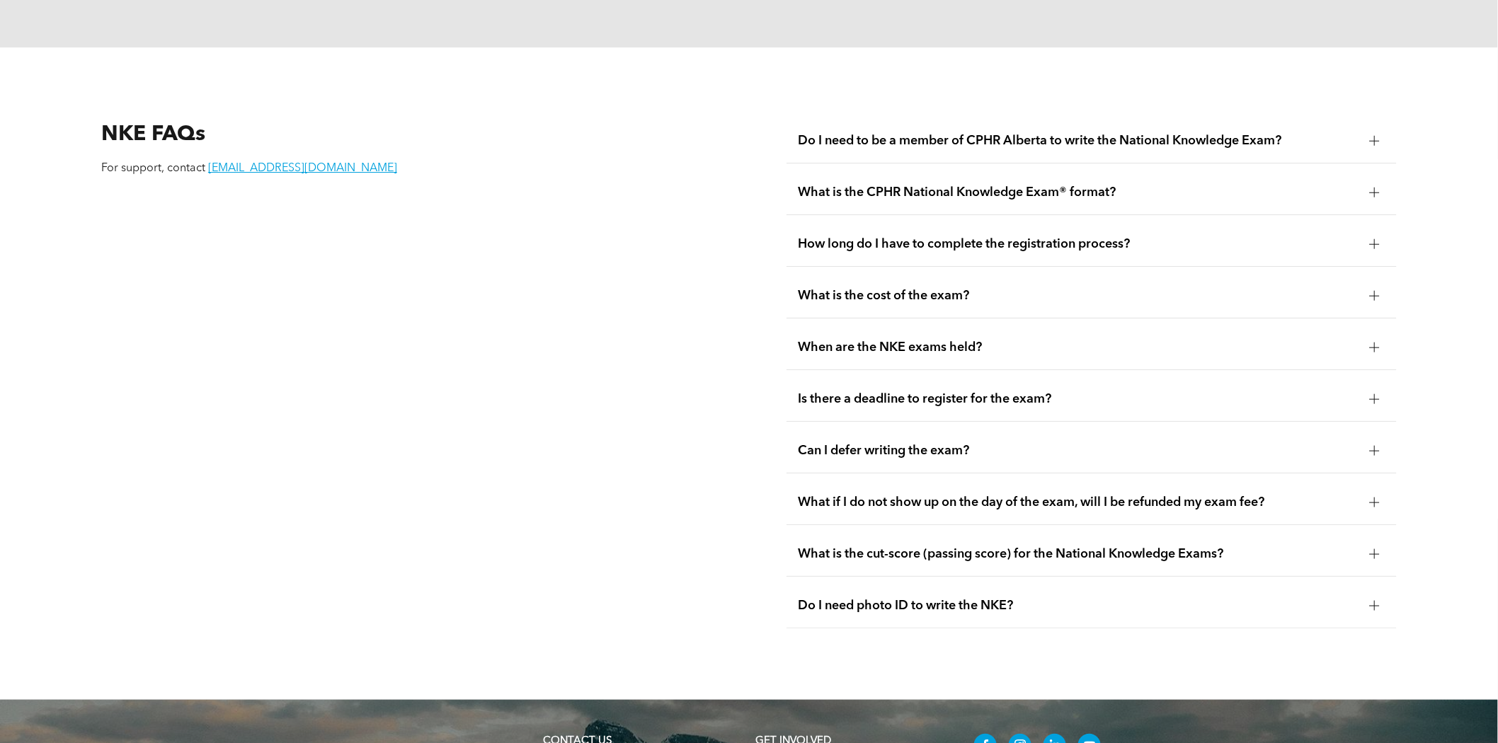
click at [975, 185] on span "What is the CPHR National Knowledge Exam® format?" at bounding box center [1078, 193] width 561 height 16
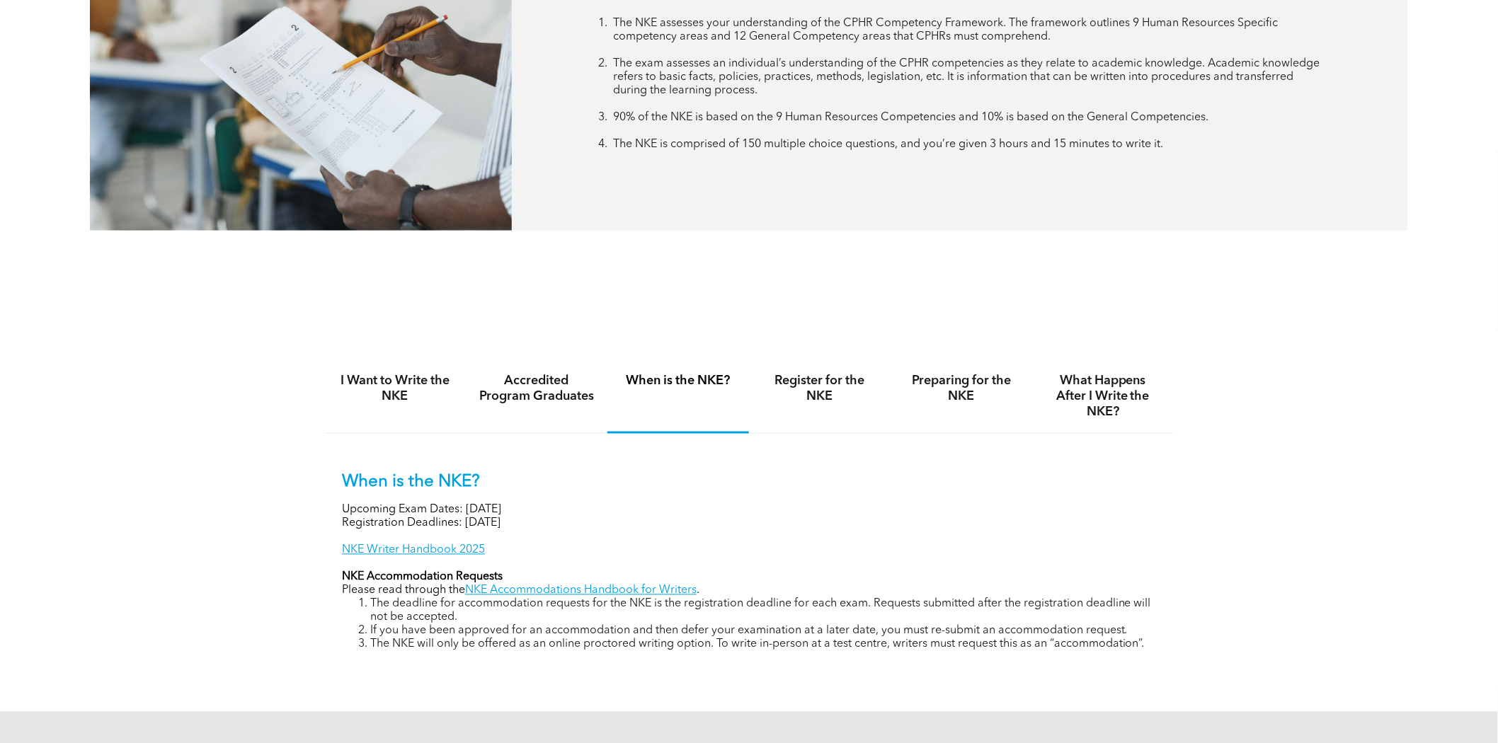
scroll to position [716, 0]
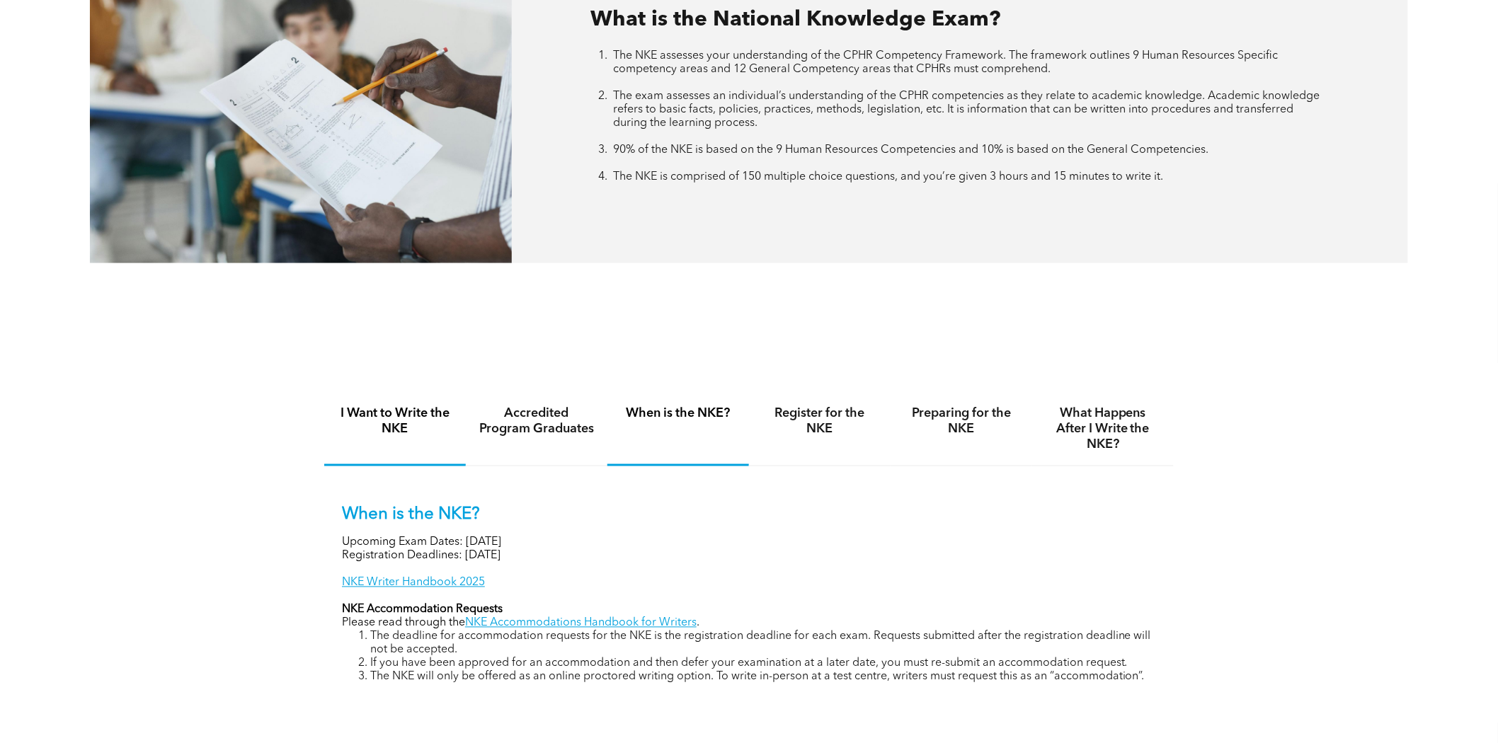
click at [384, 423] on h4 "I Want to Write the NKE" at bounding box center [395, 421] width 116 height 31
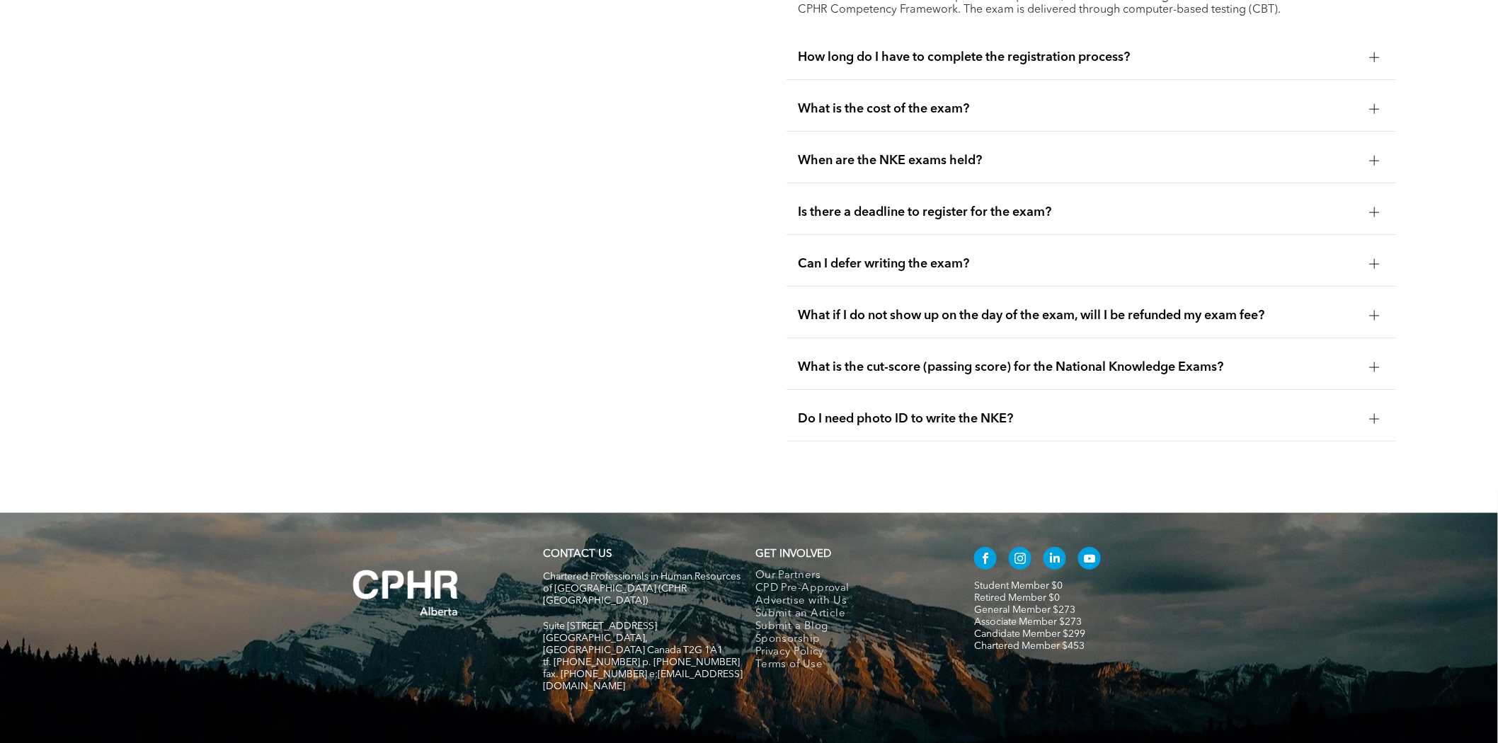
scroll to position [2214, 0]
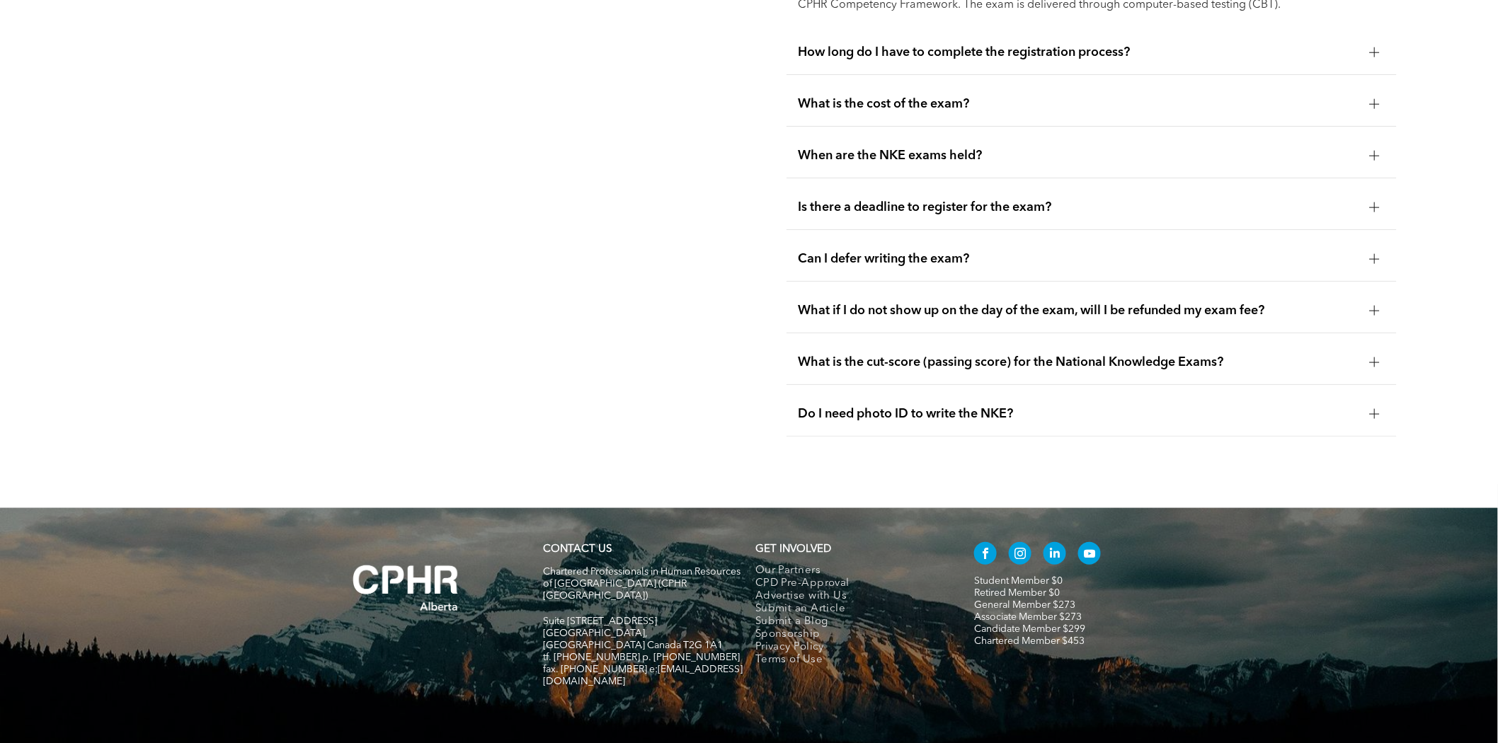
click at [1000, 290] on div "What if I do not show up on the day of the exam, will I be refunded my exam fee?" at bounding box center [1092, 311] width 610 height 45
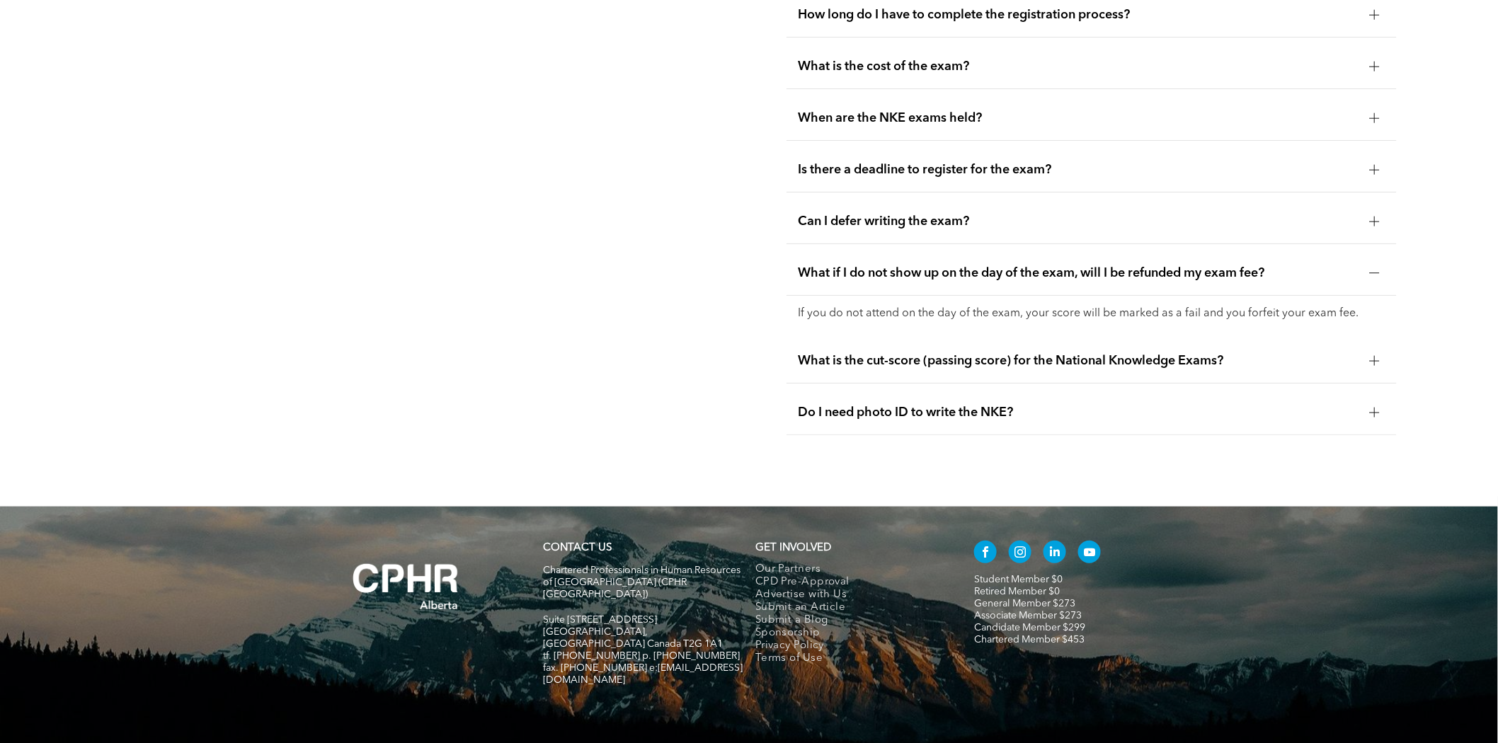
scroll to position [2202, 0]
click at [1017, 266] on span "What if I do not show up on the day of the exam, will I be refunded my exam fee?" at bounding box center [1078, 274] width 561 height 16
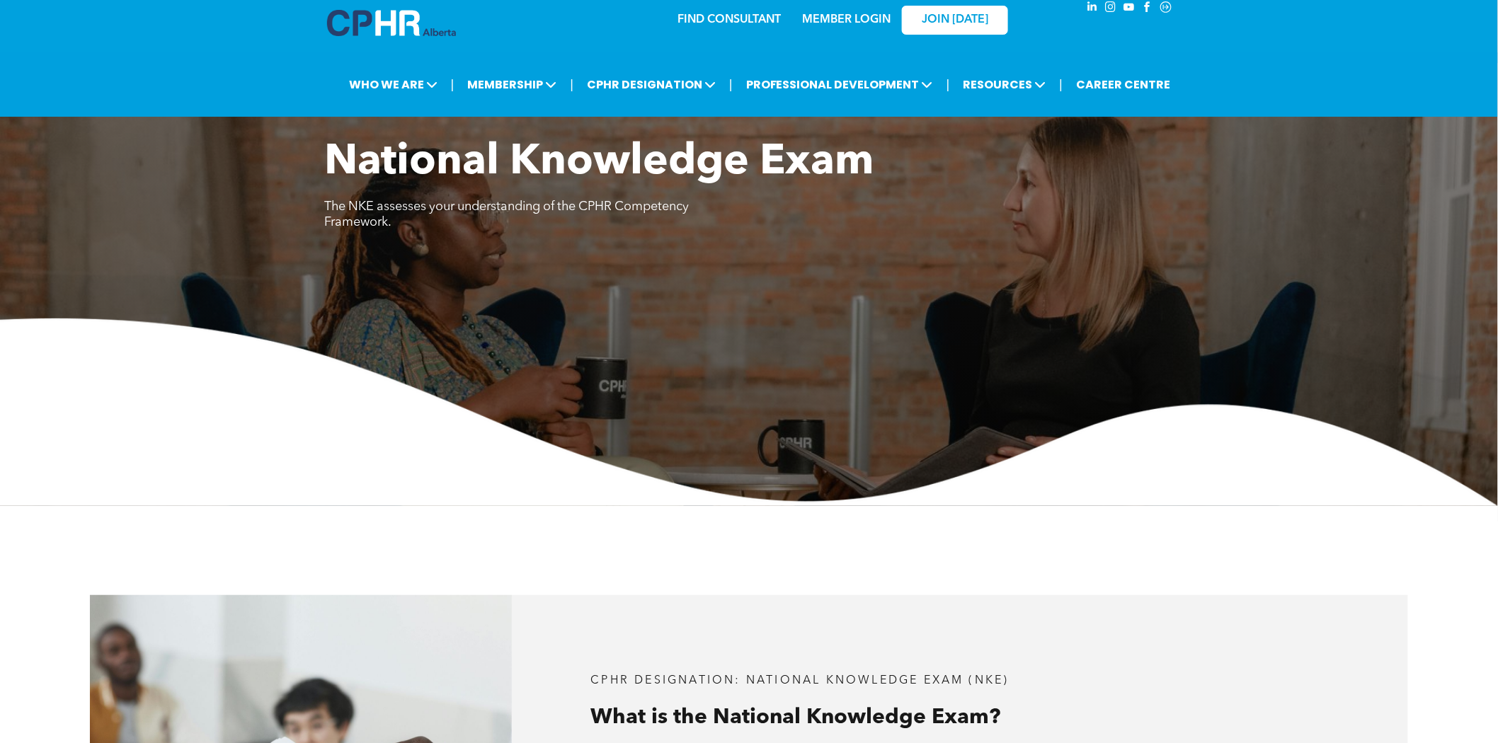
scroll to position [0, 0]
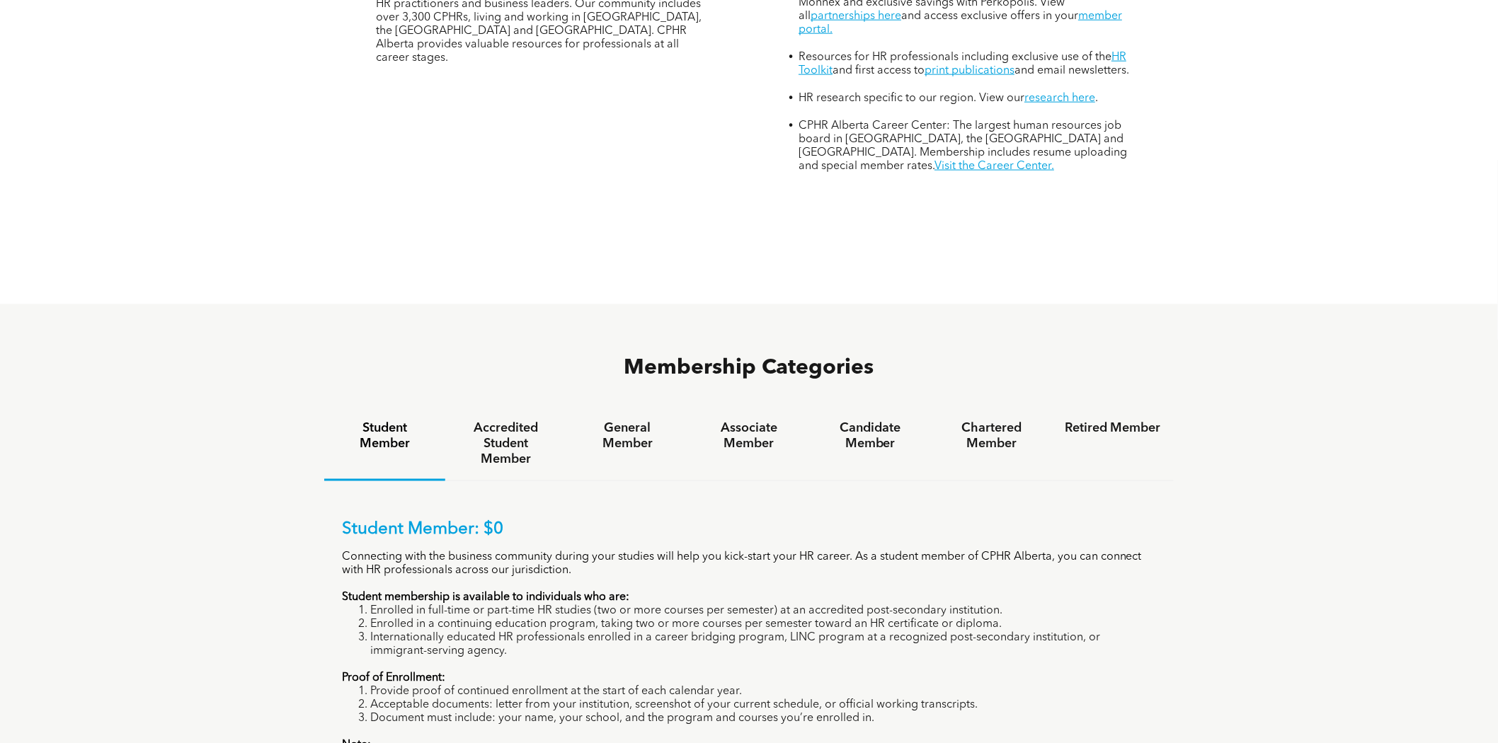
scroll to position [814, 0]
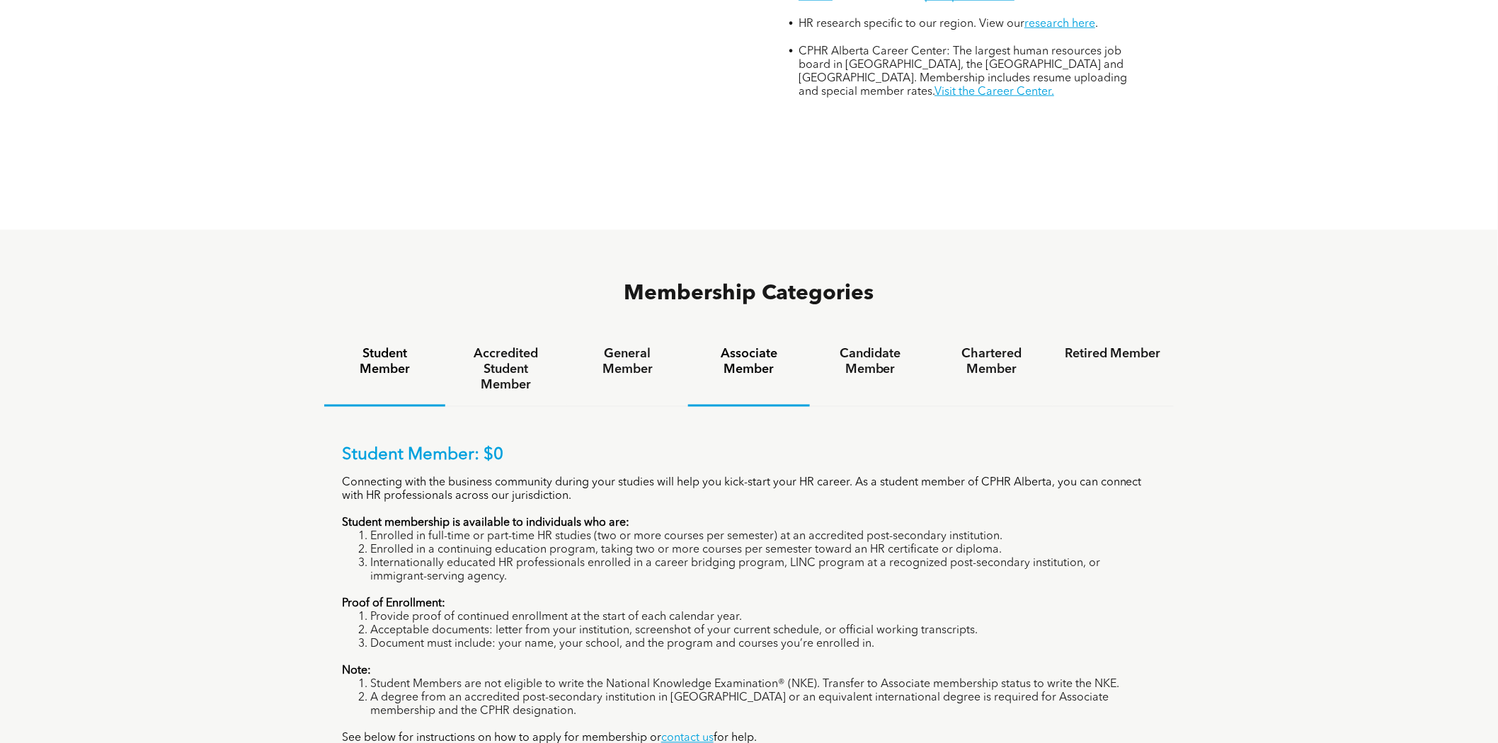
click at [770, 347] on h4 "Associate Member" at bounding box center [749, 362] width 96 height 31
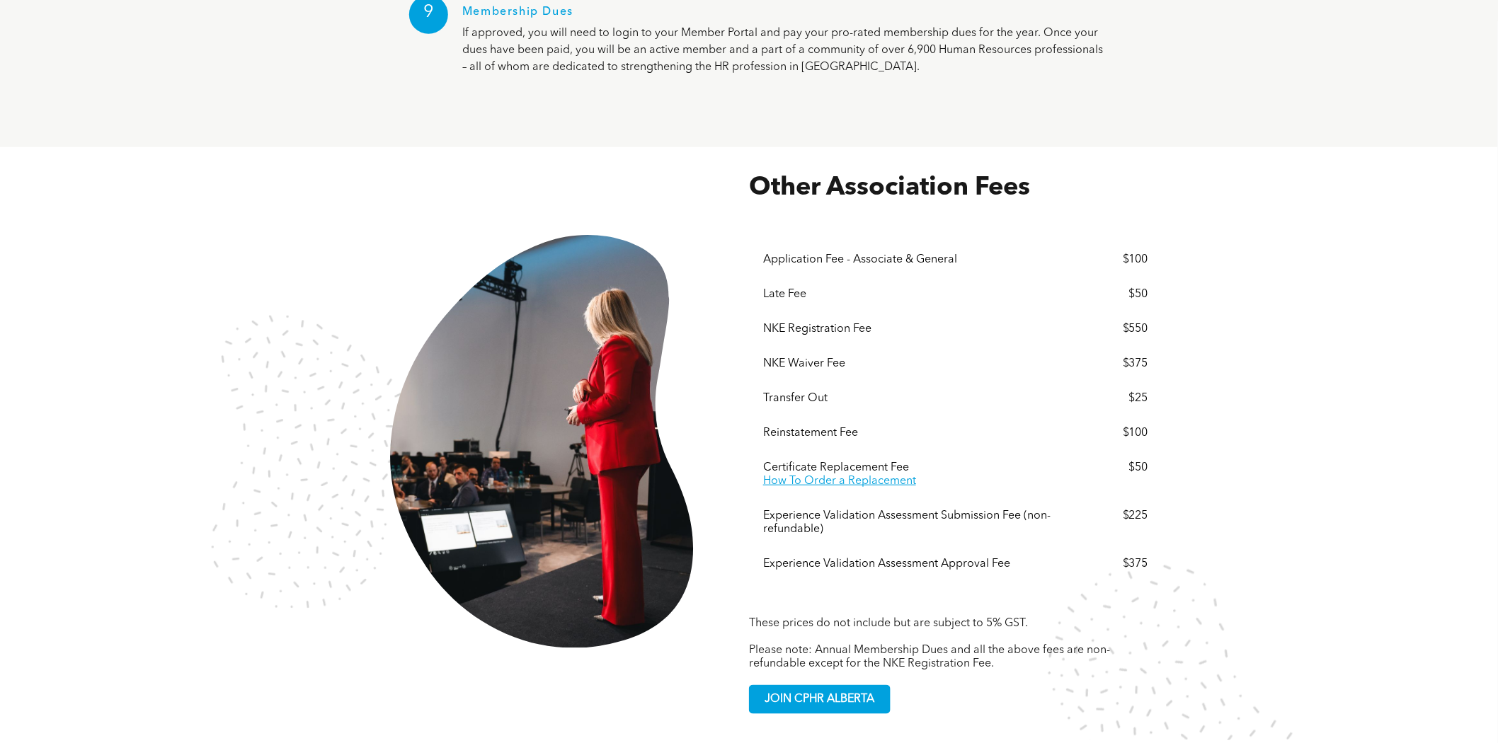
scroll to position [2476, 0]
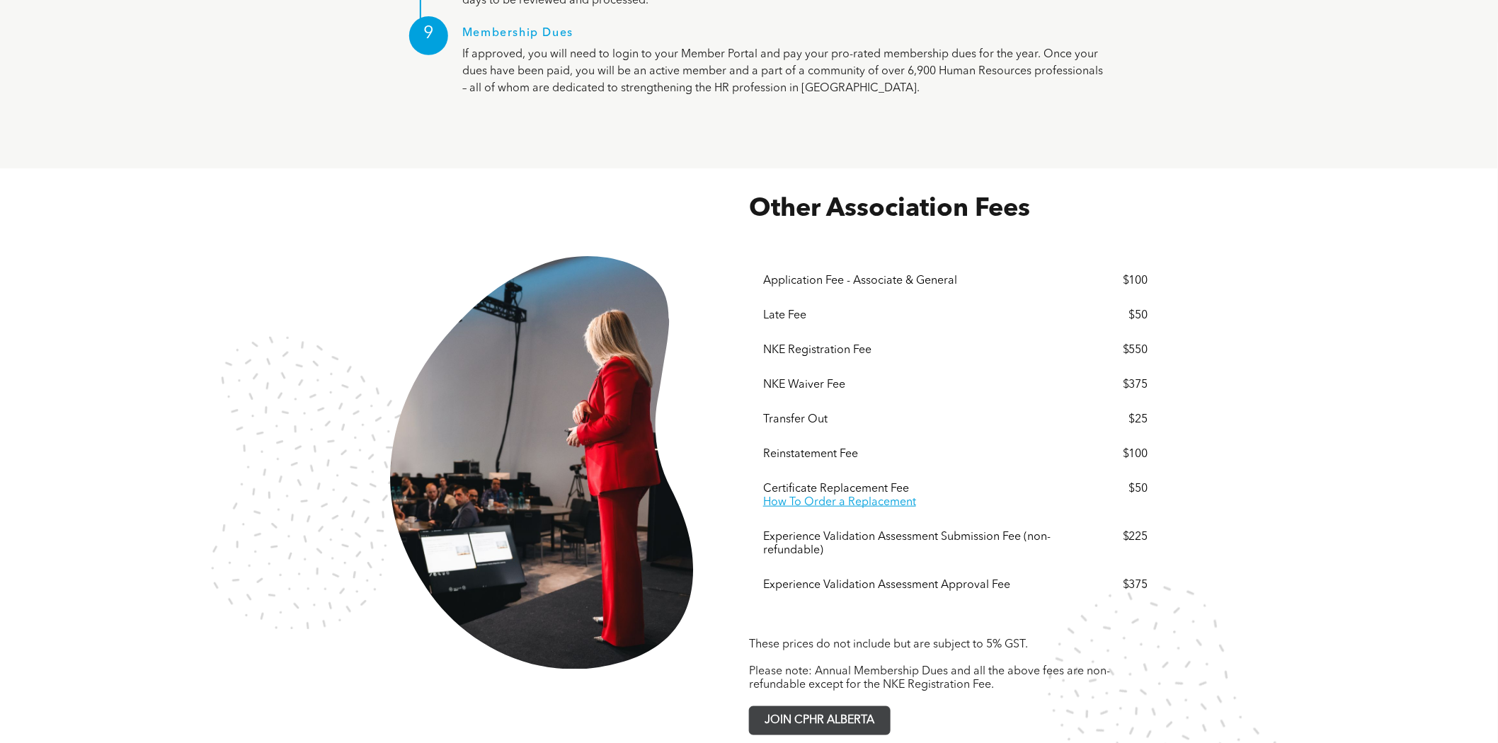
click at [852, 707] on span "JOIN CPHR ALBERTA" at bounding box center [820, 721] width 120 height 28
